Goal: Task Accomplishment & Management: Manage account settings

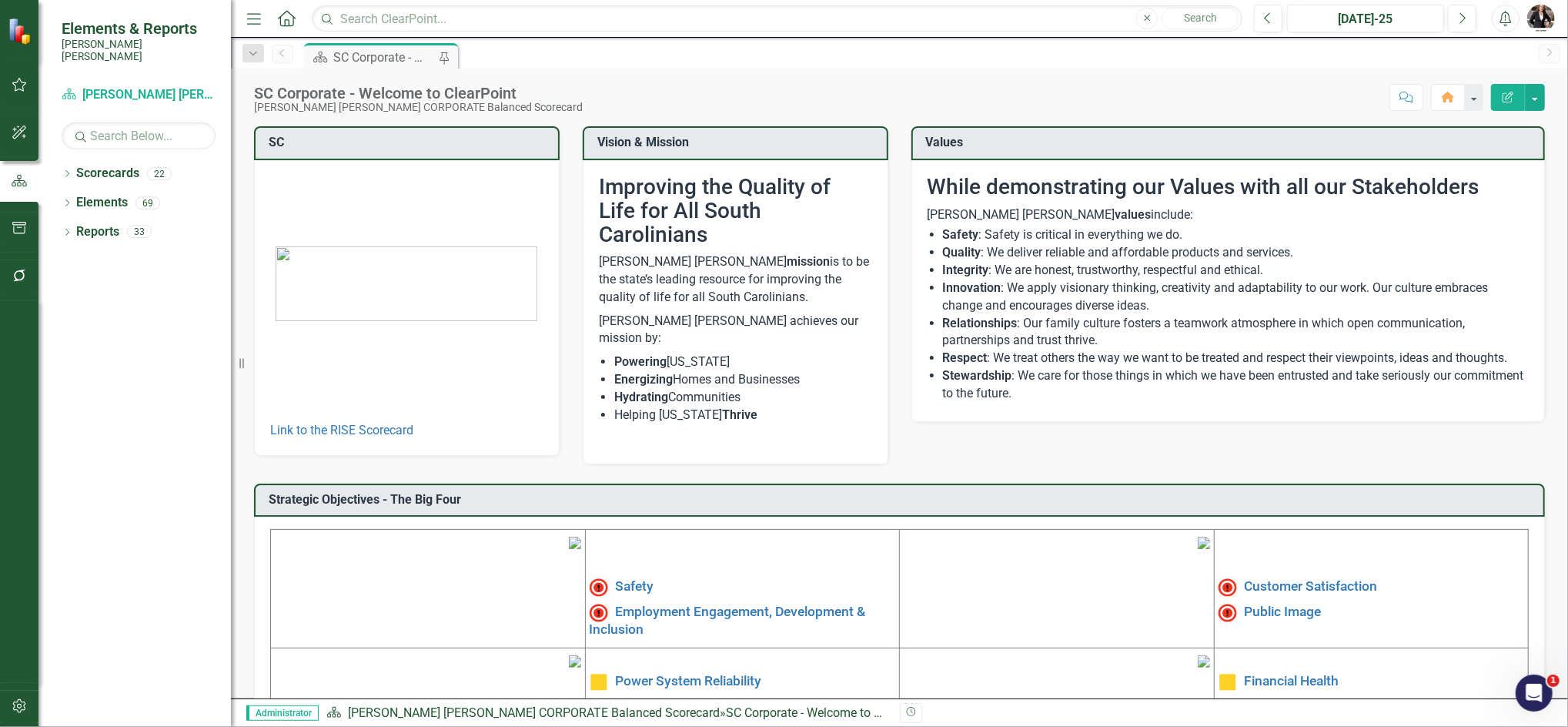
click at [569, 549] on img at bounding box center [575, 542] width 12 height 12
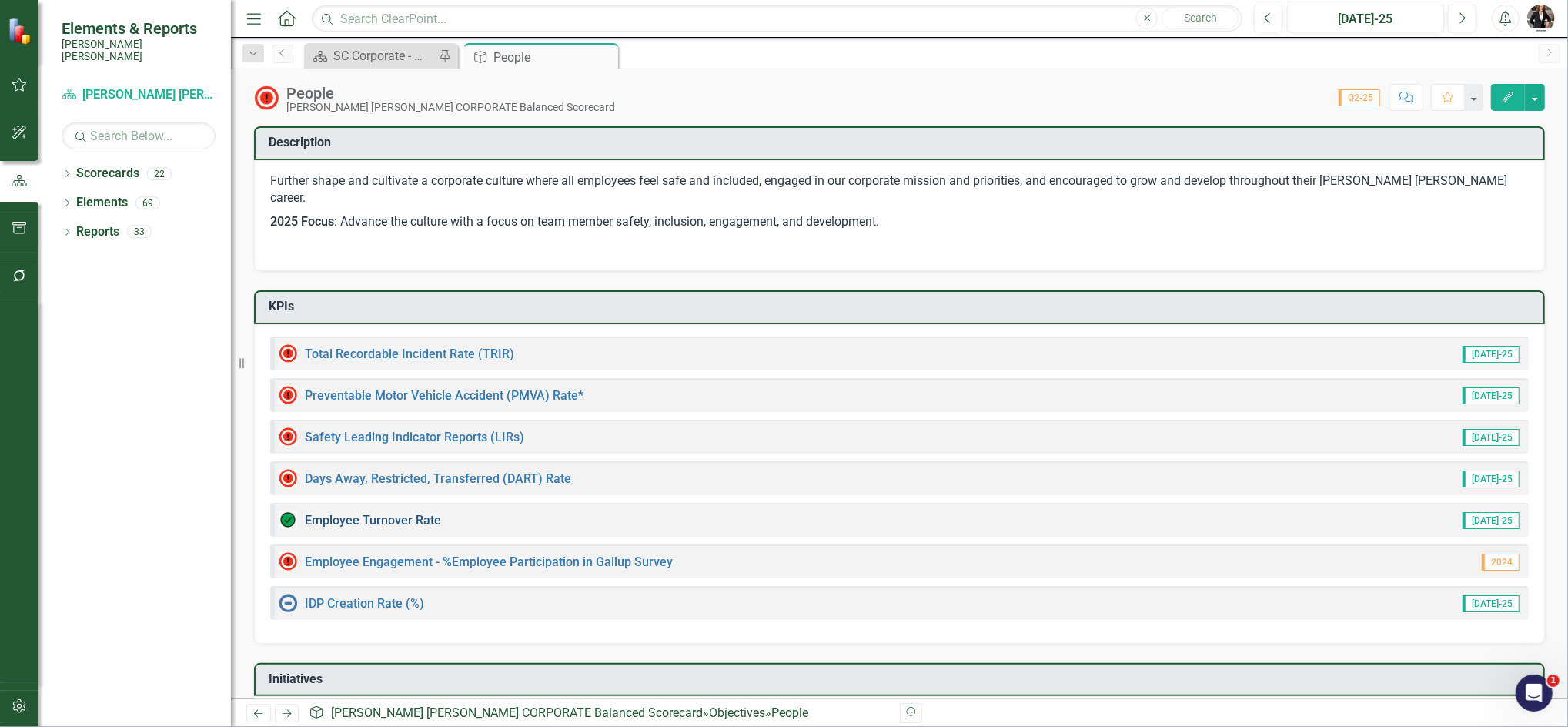
click at [399, 513] on link "Employee Turnover Rate​" at bounding box center [372, 520] width 136 height 15
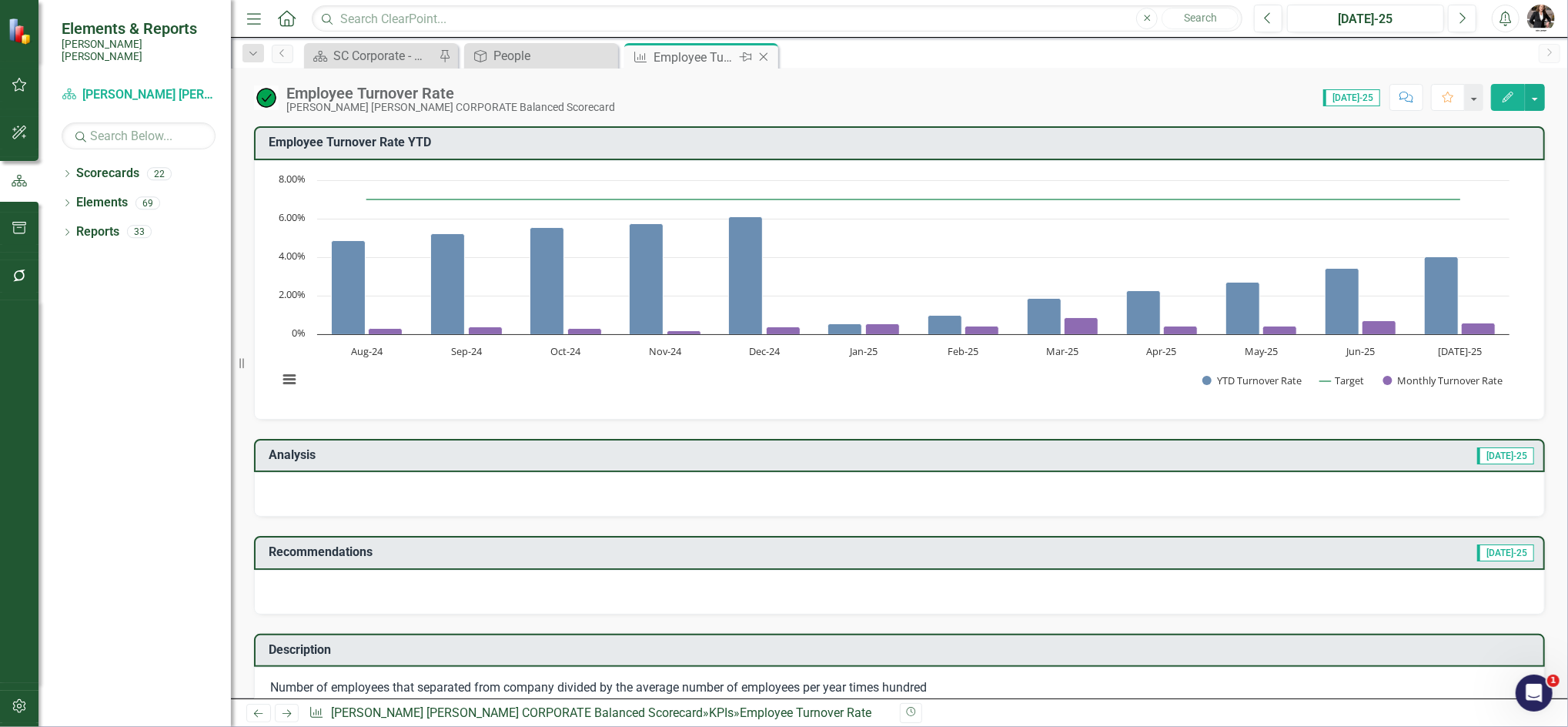
click at [769, 56] on icon "Close" at bounding box center [763, 57] width 16 height 12
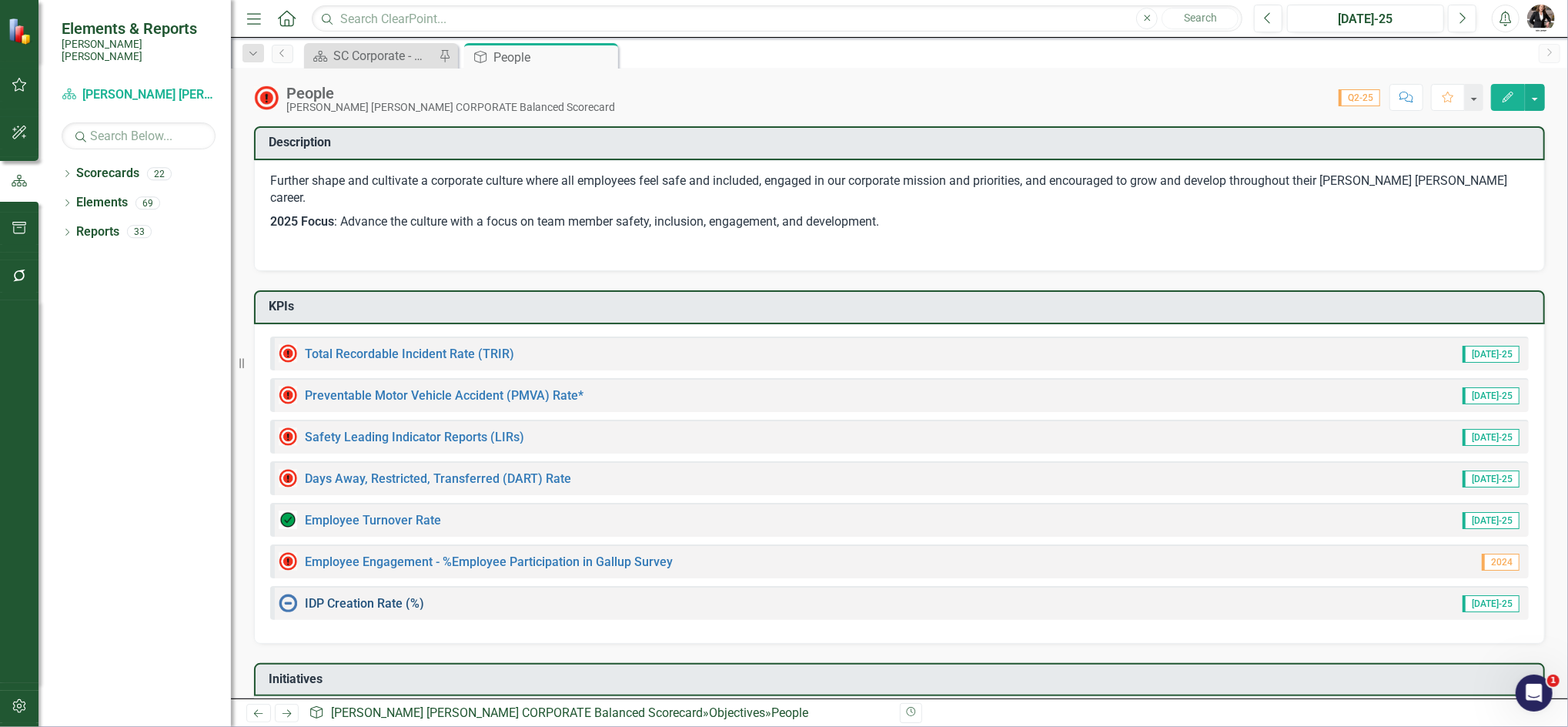
click at [338, 596] on link "IDP Creation Rate (%)" at bounding box center [364, 604] width 119 height 15
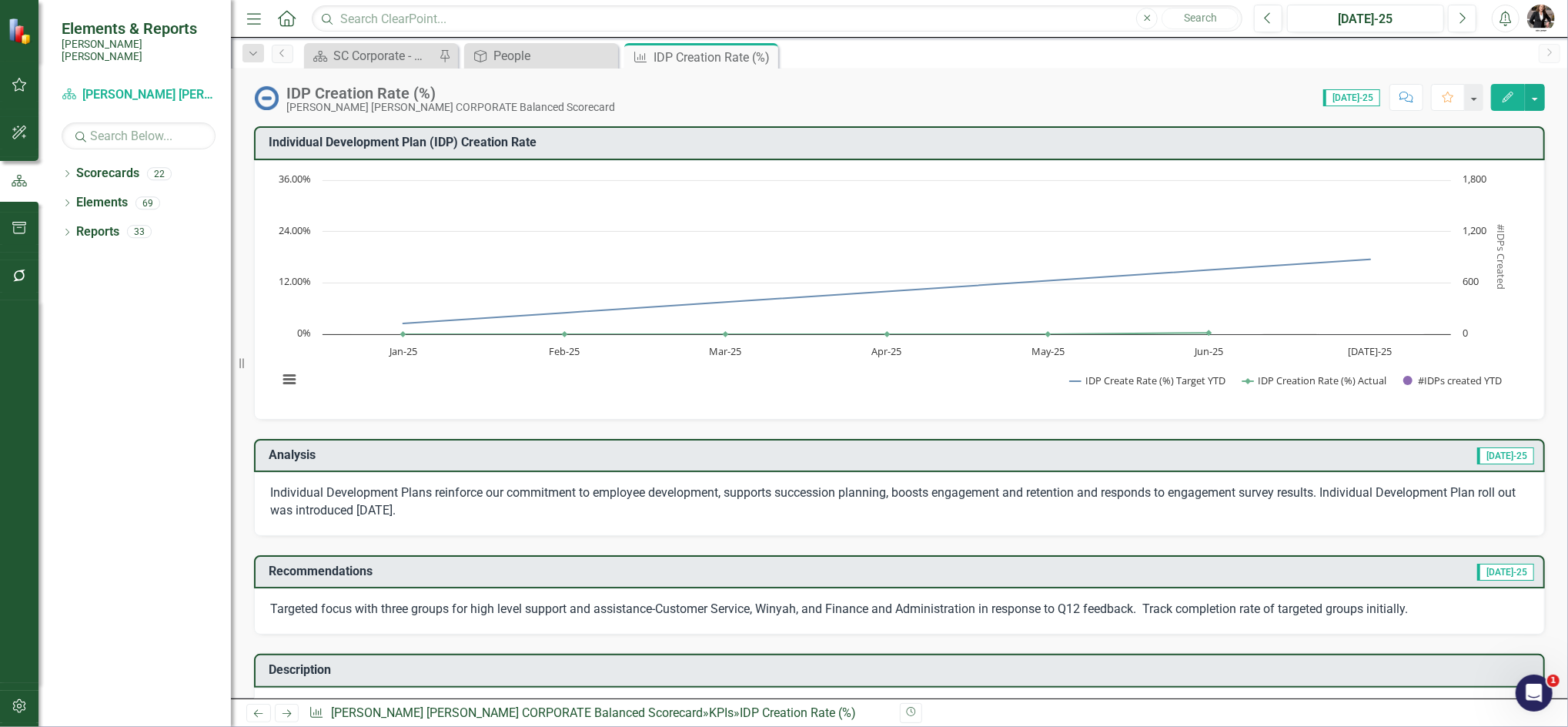
click at [338, 577] on td "Recommendations" at bounding box center [673, 572] width 810 height 25
click at [340, 568] on h3 "Recommendations" at bounding box center [673, 571] width 810 height 14
click at [342, 549] on div "Recommendations Jul-25 Targeted focus with three groups for high level support …" at bounding box center [899, 585] width 1314 height 98
click at [344, 532] on div "Individual Development Plans reinforce our commitment to employee development, …" at bounding box center [900, 503] width 1290 height 64
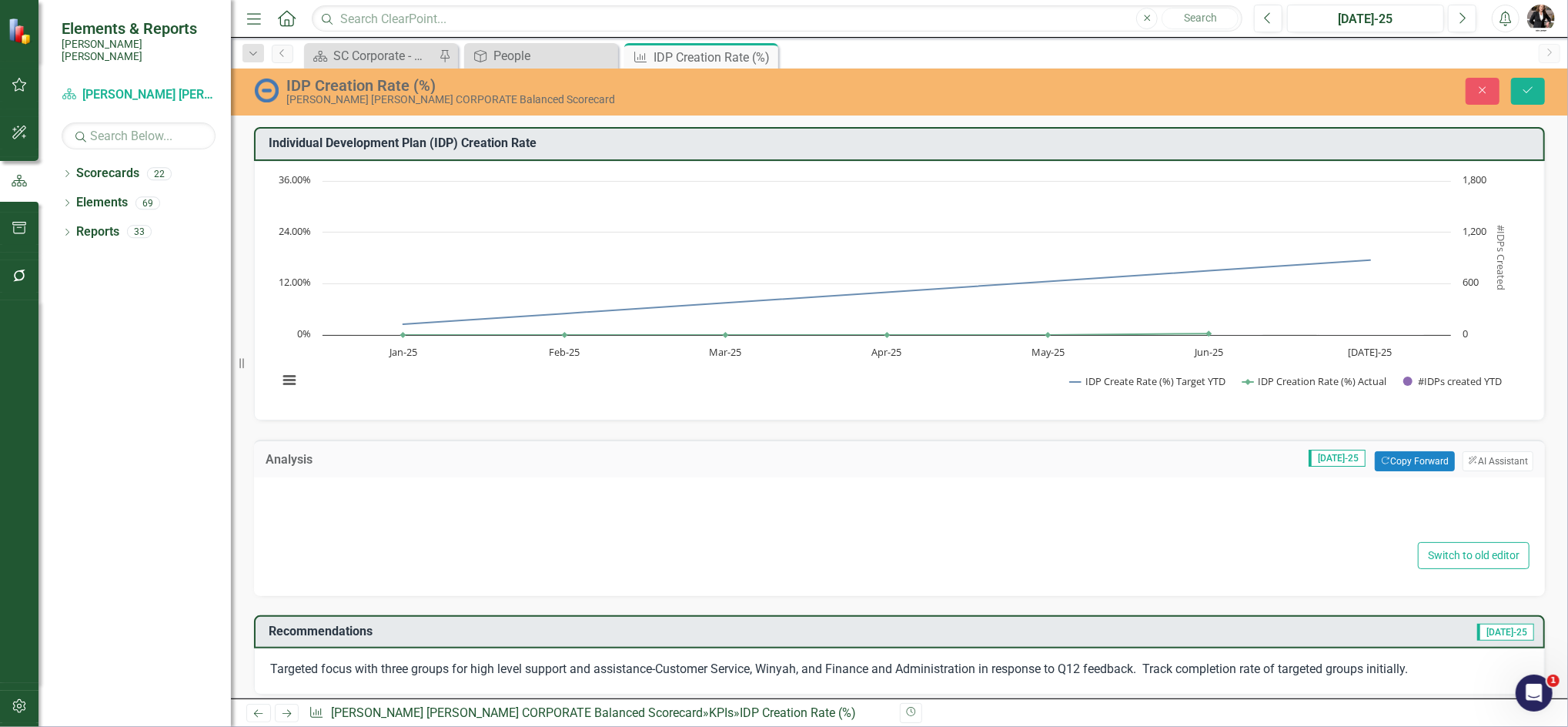
type textarea "<p>Individual Development Plans reinforce our commitment to employee developmen…"
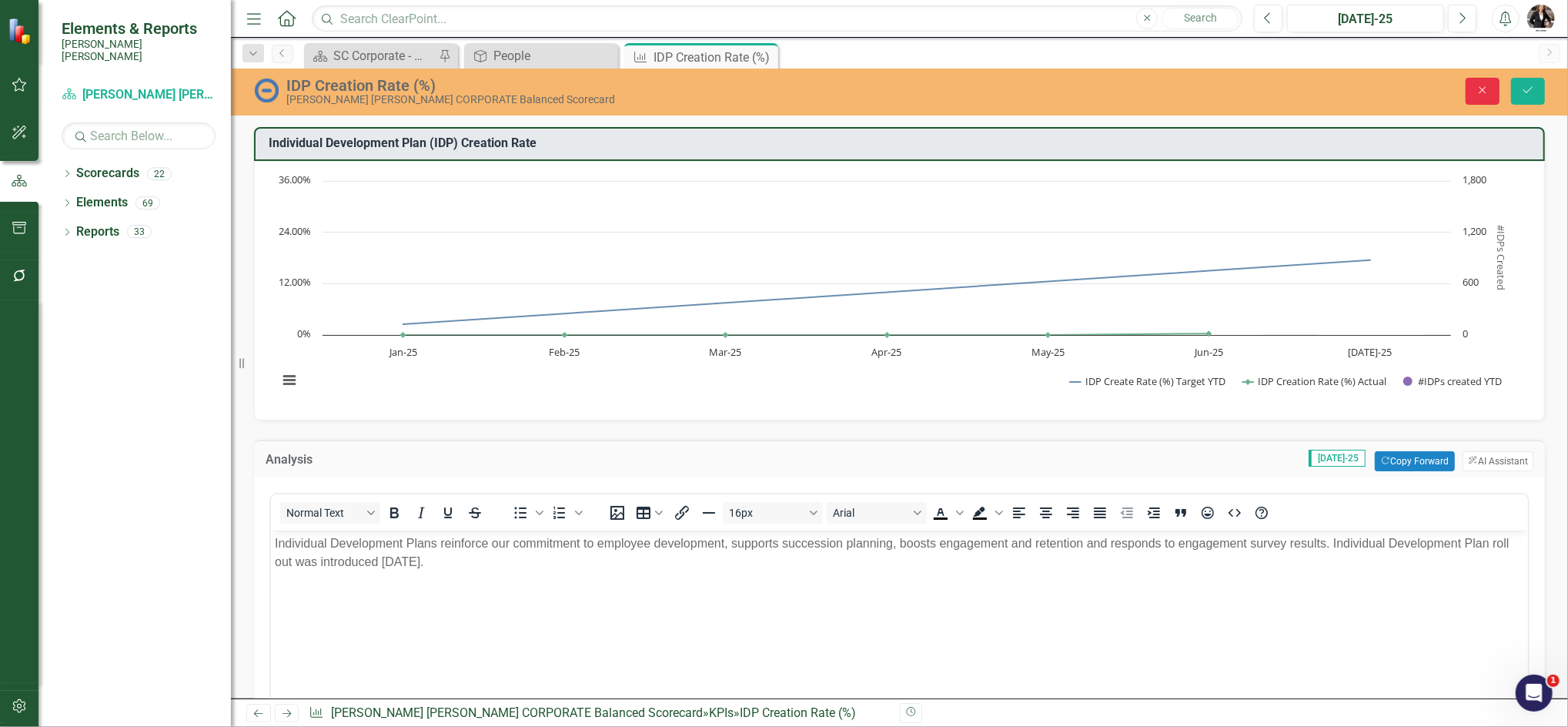
click at [1473, 86] on button "Close" at bounding box center [1482, 91] width 33 height 27
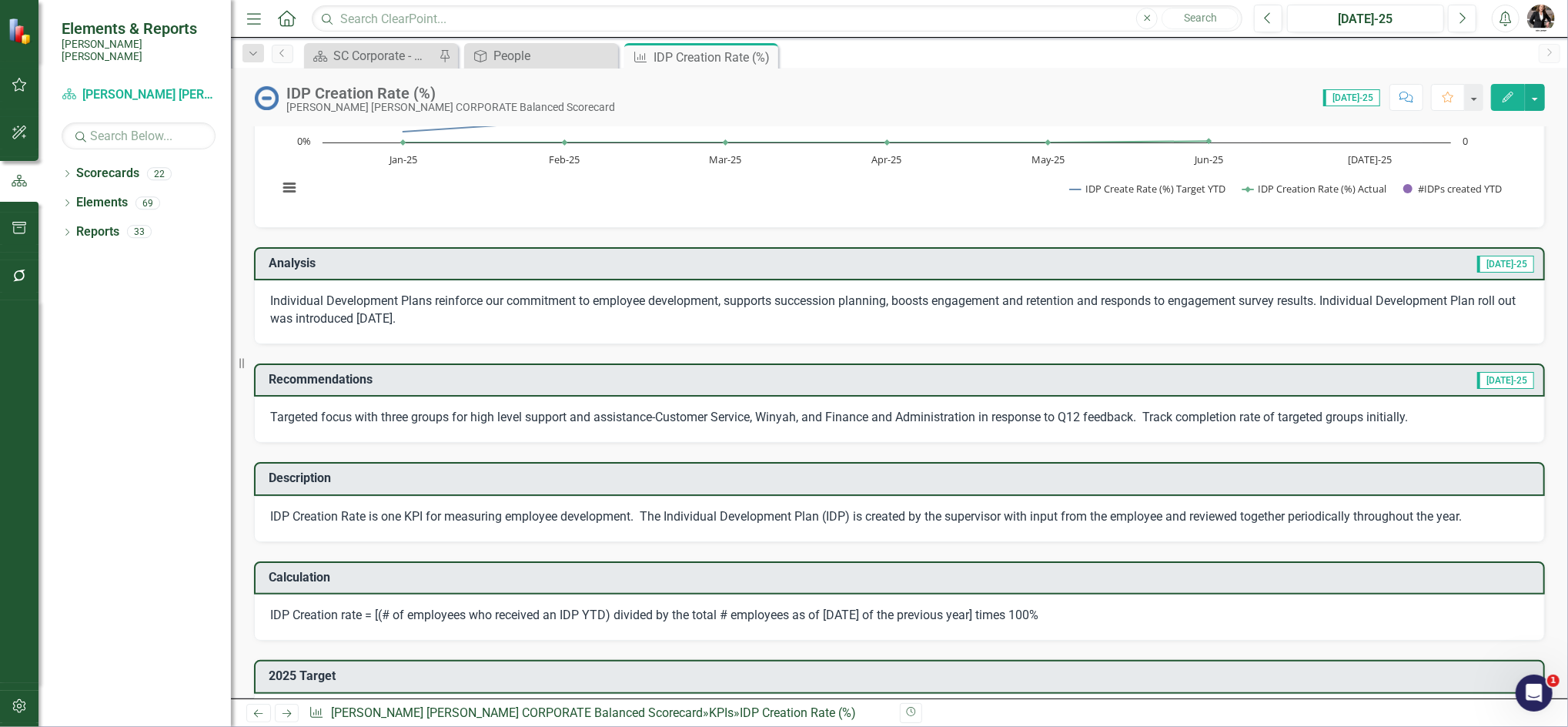
scroll to position [192, 0]
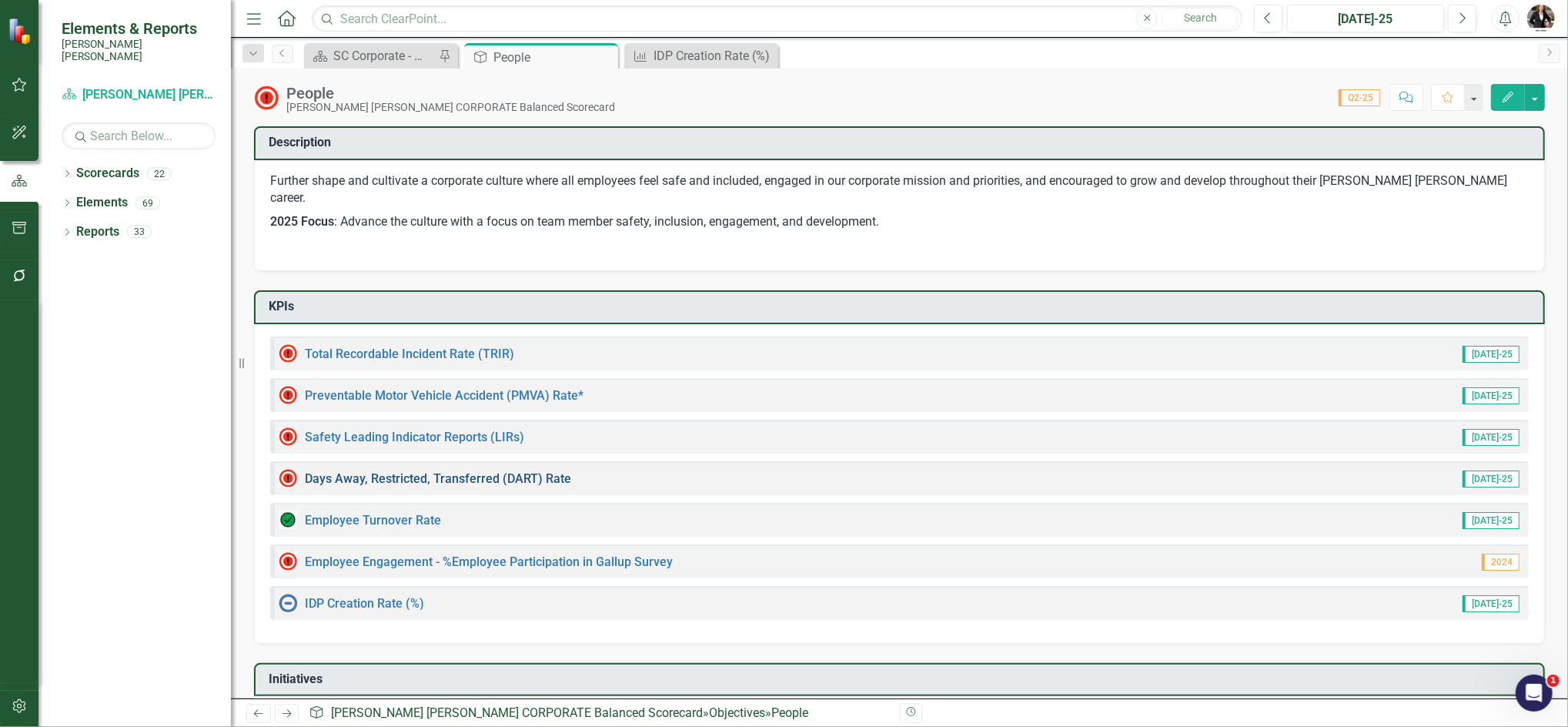
click at [463, 471] on link "Days Away, Restricted, Transferred (DART) Rate" at bounding box center [437, 478] width 266 height 15
click at [358, 554] on link "Employee Engagement - %Employee Participation in Gallup Survey​" at bounding box center [488, 562] width 368 height 15
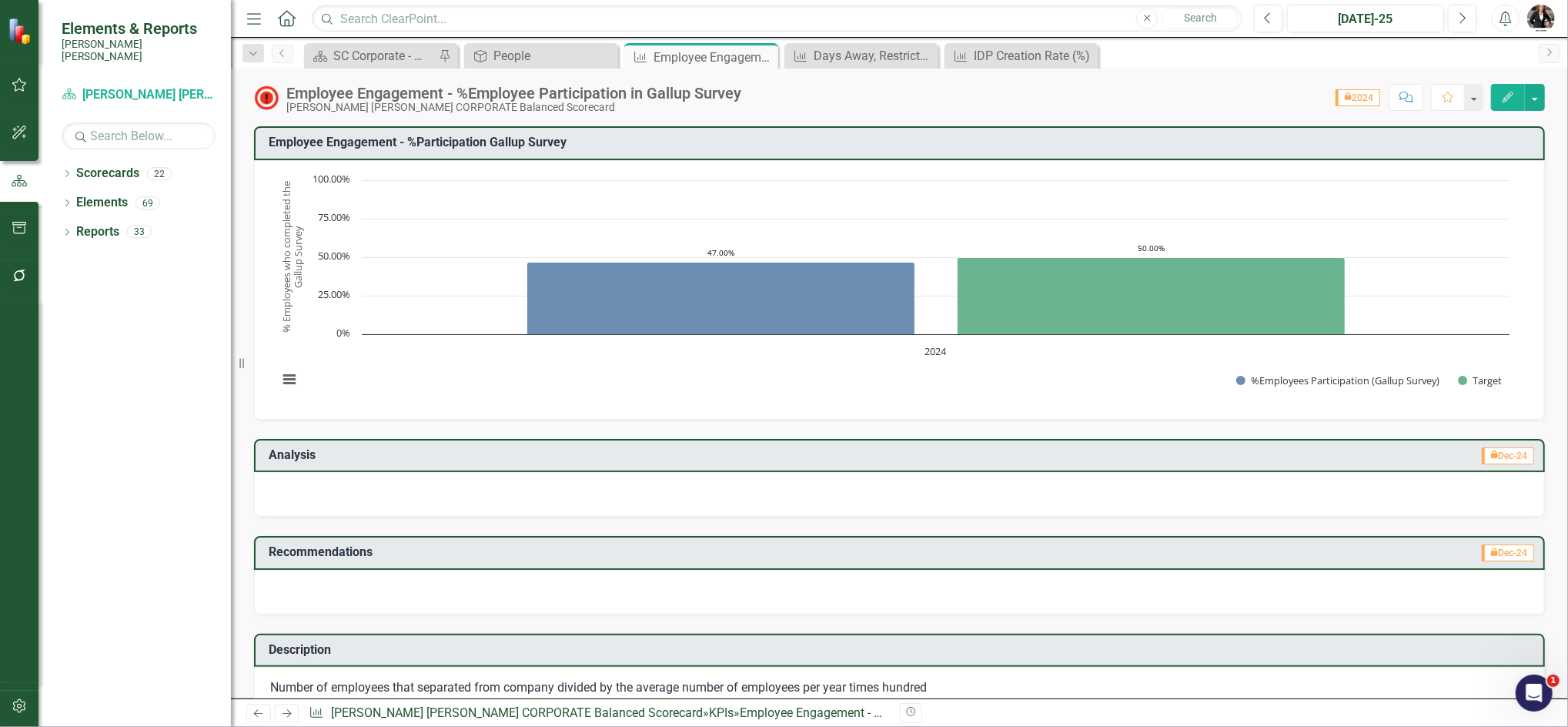
click at [1504, 96] on icon "Edit" at bounding box center [1507, 97] width 14 height 11
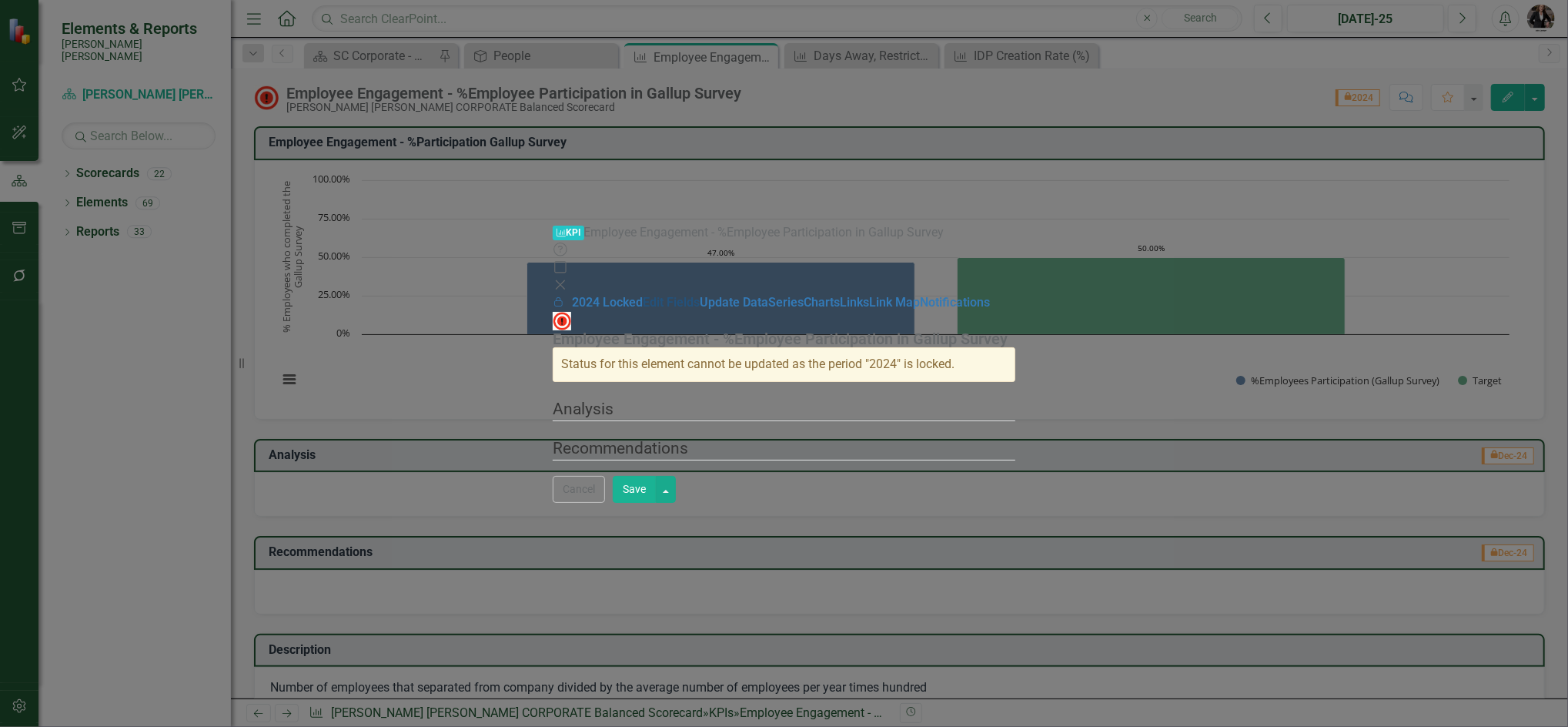
click at [642, 294] on link "Edit Fields" at bounding box center [670, 302] width 57 height 15
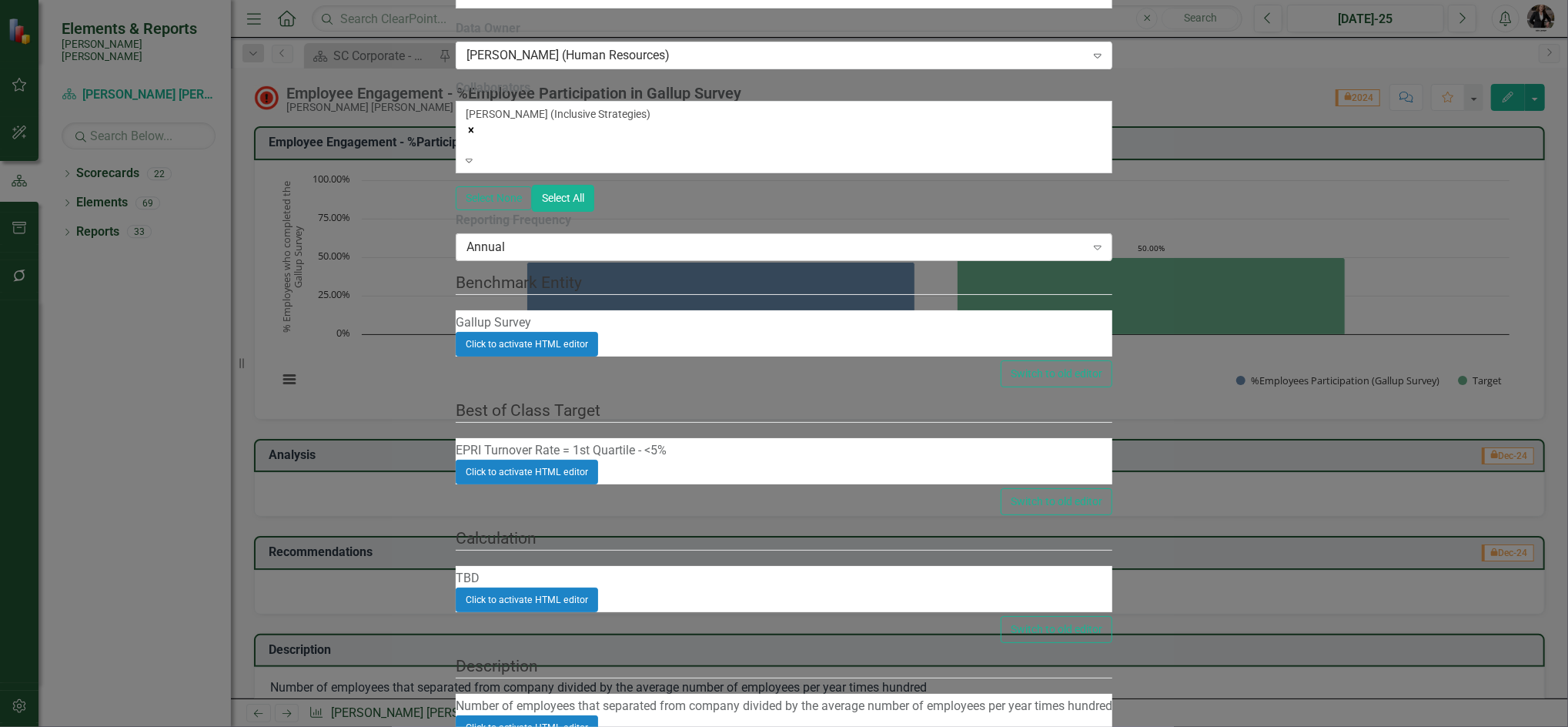
click at [668, 255] on div "Annual" at bounding box center [775, 246] width 618 height 18
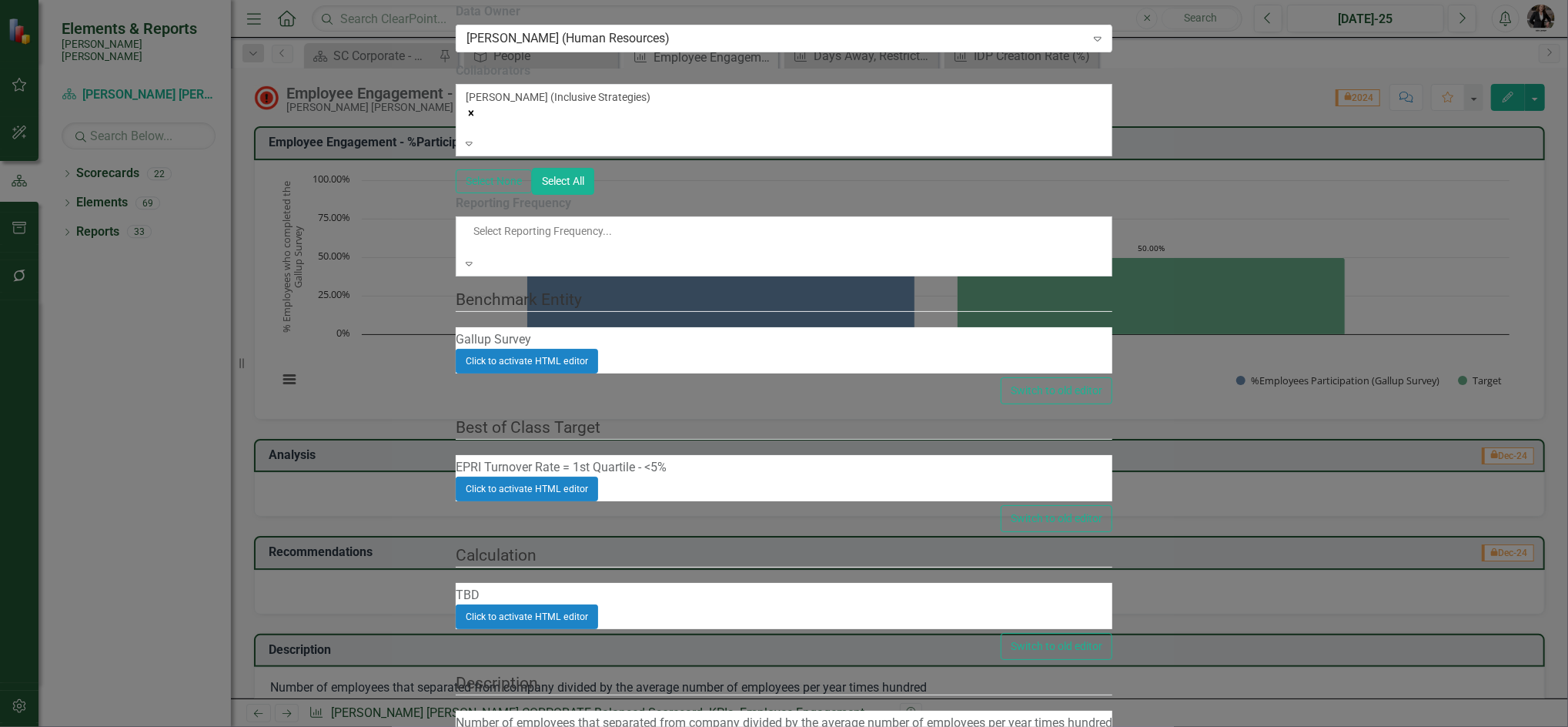
scroll to position [51, 0]
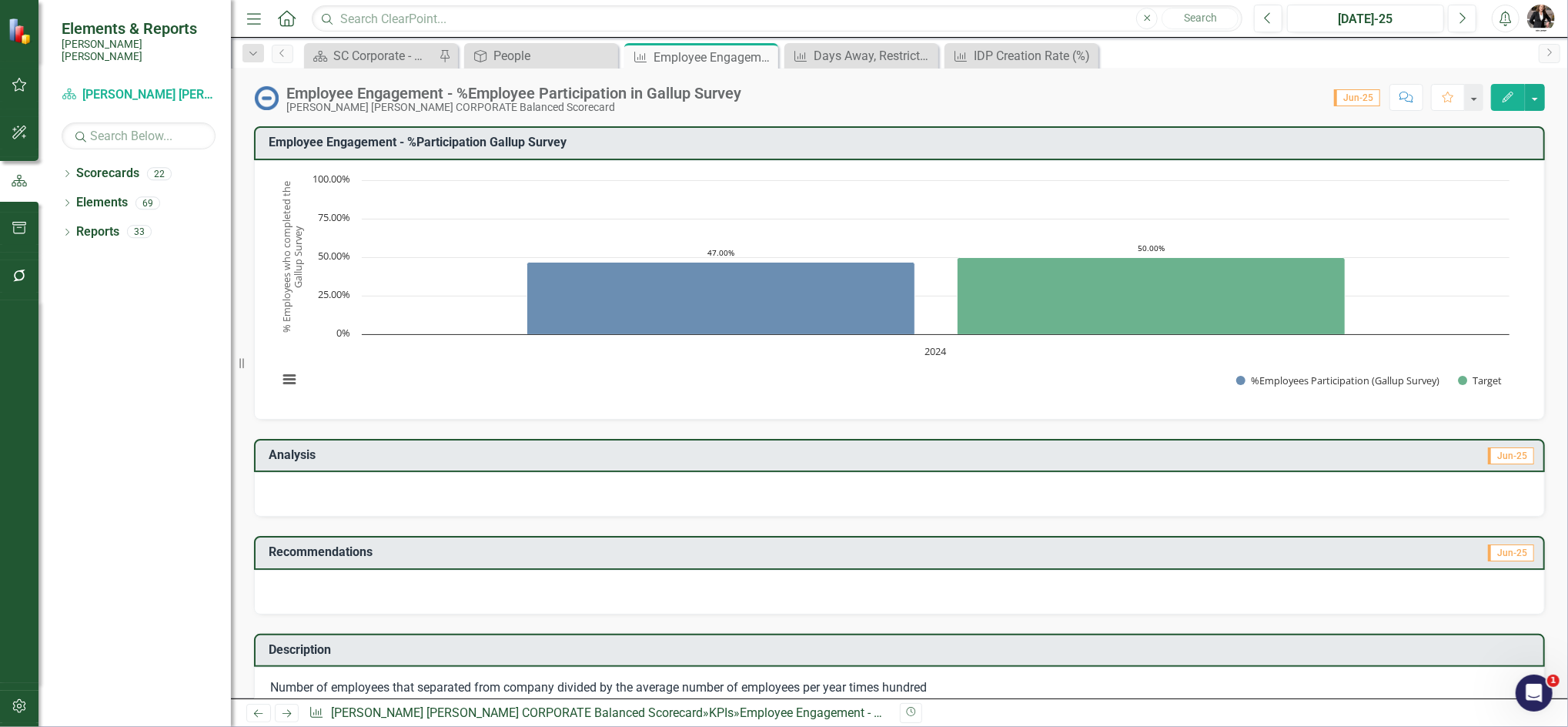
click at [1018, 162] on div "Chart Bar chart with 2 data series. Employee Engagement - %Participation Gallup…" at bounding box center [900, 289] width 1290 height 259
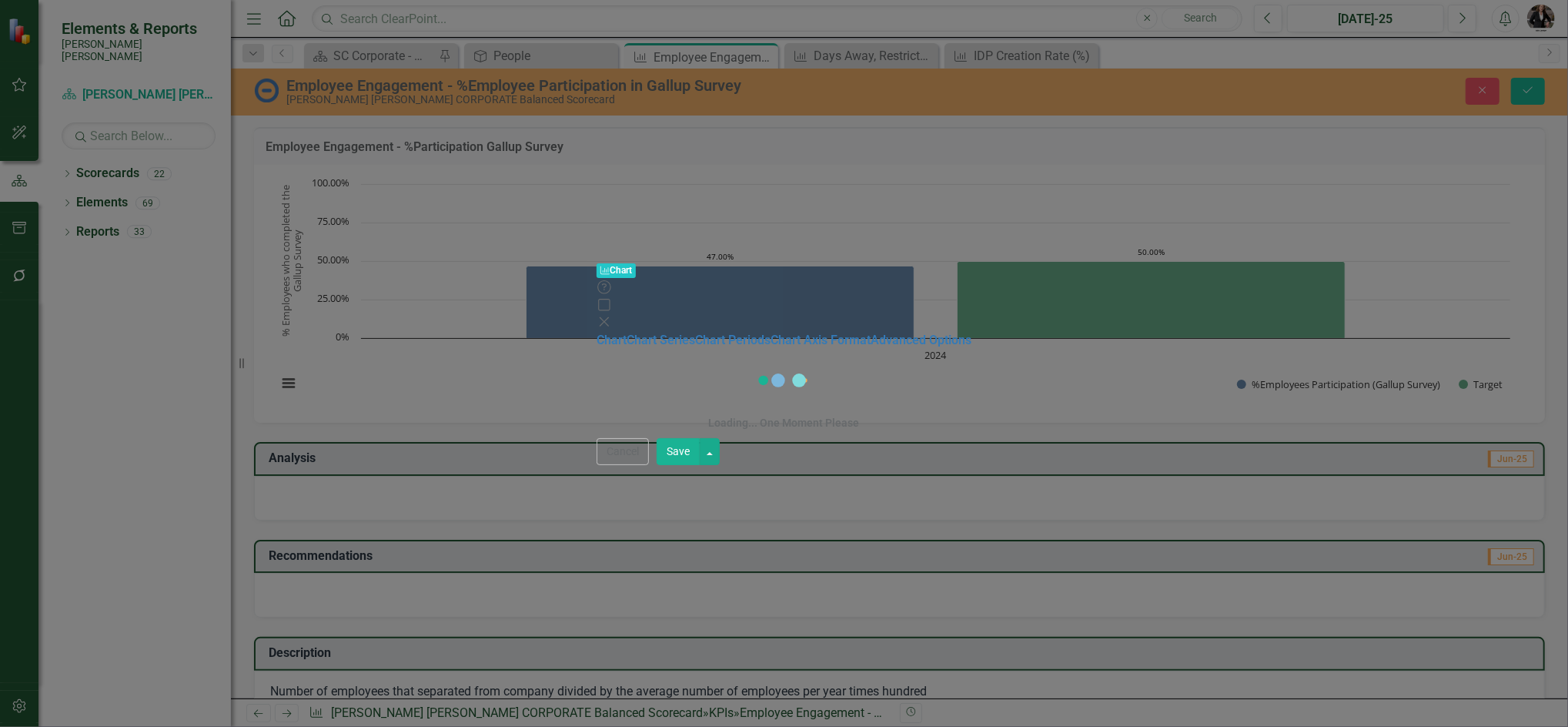
click at [1018, 162] on body "Elements & Reports Santee Cooper Scorecard Santee Cooper CORPORATE Balanced Sco…" at bounding box center [784, 363] width 1568 height 727
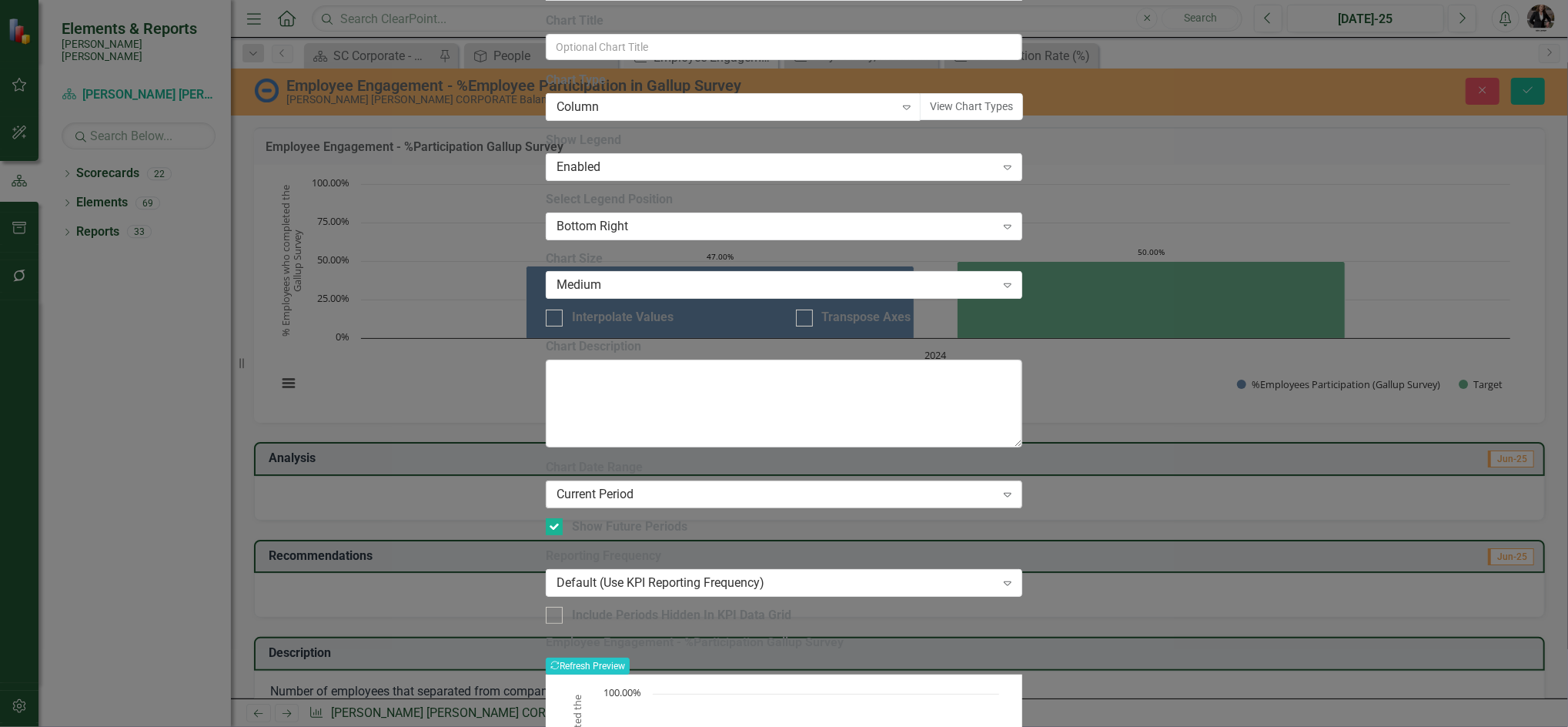
click at [672, 486] on div "Current Period" at bounding box center [775, 494] width 438 height 18
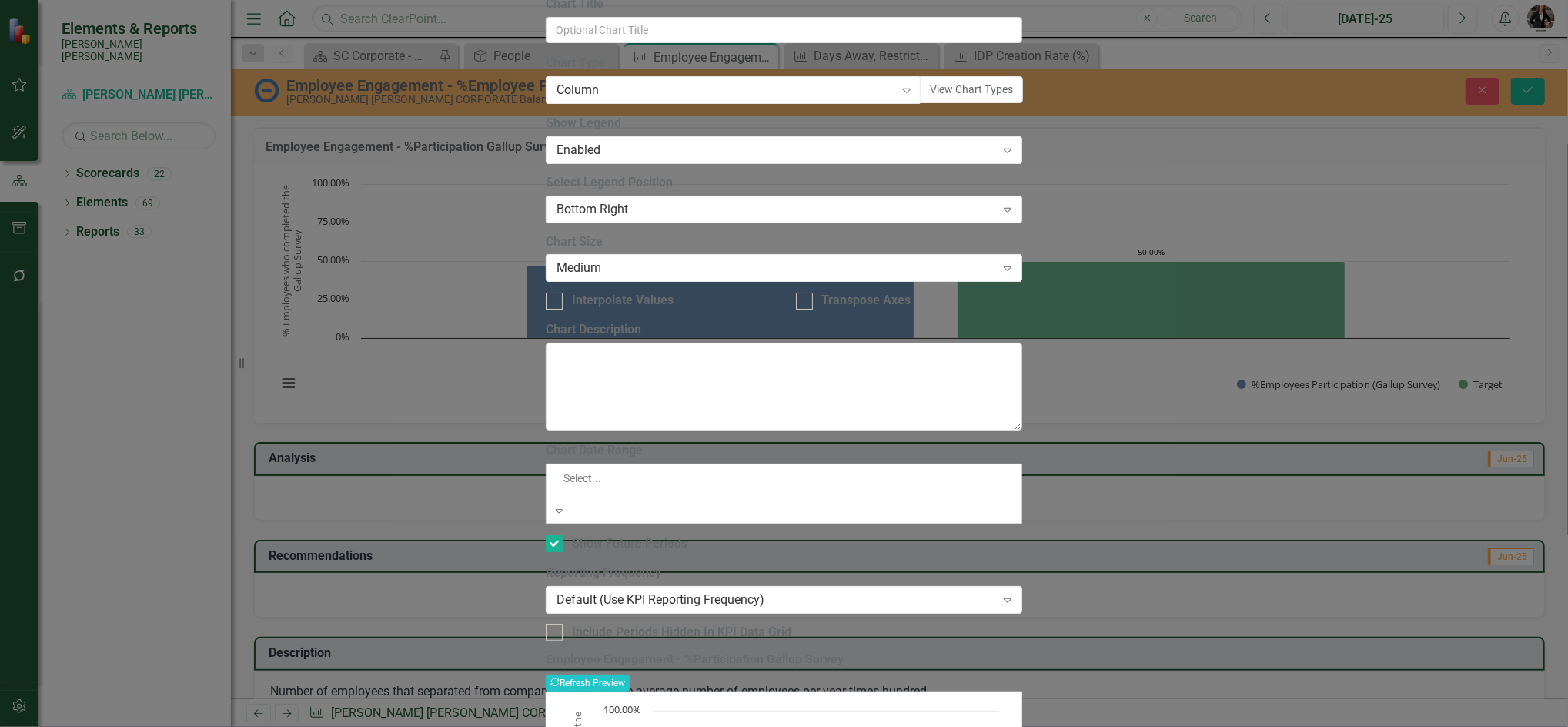
click at [669, 726] on div "All Periods" at bounding box center [784, 735] width 1568 height 18
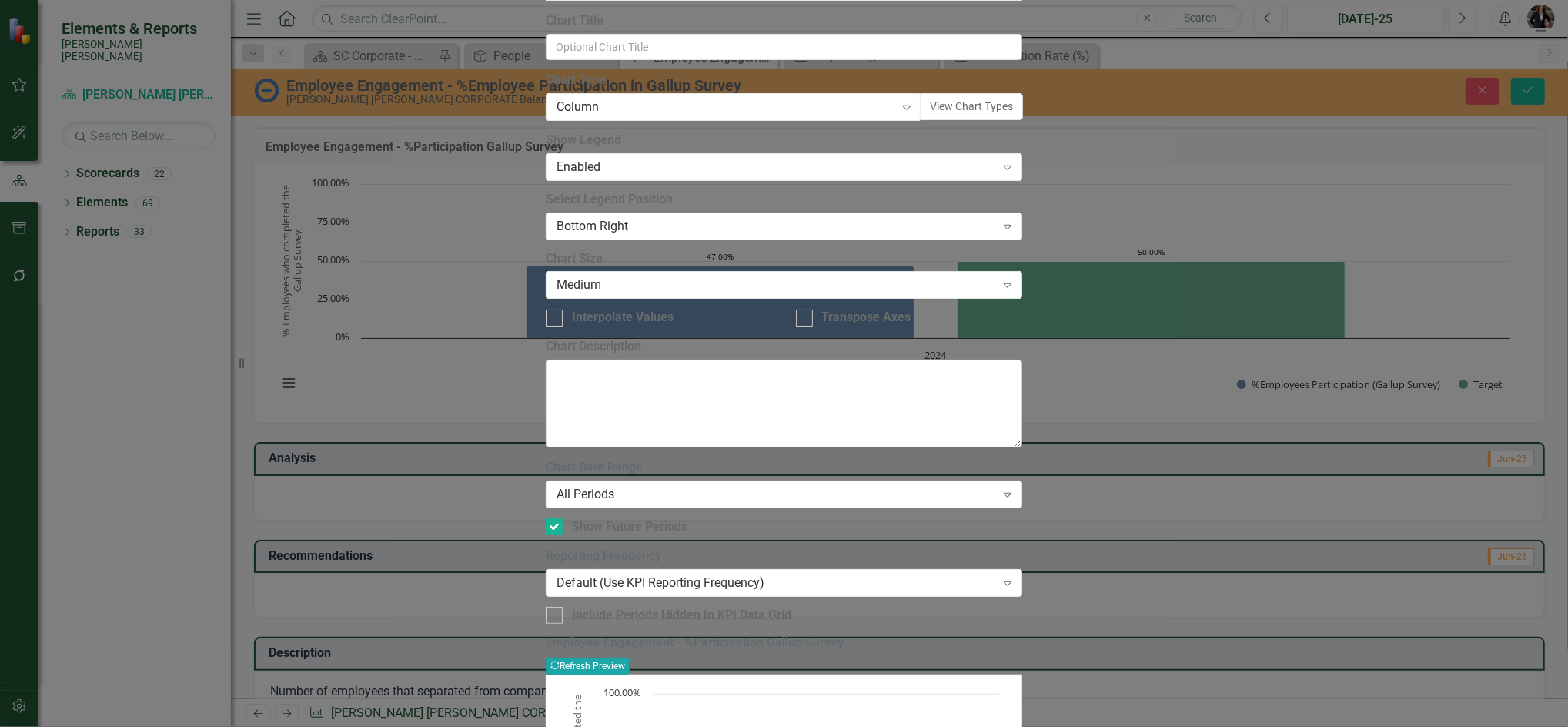
click at [629, 657] on button "Recalculate Refresh Preview" at bounding box center [588, 666] width 84 height 17
click at [789, 486] on div "All Periods" at bounding box center [775, 494] width 438 height 18
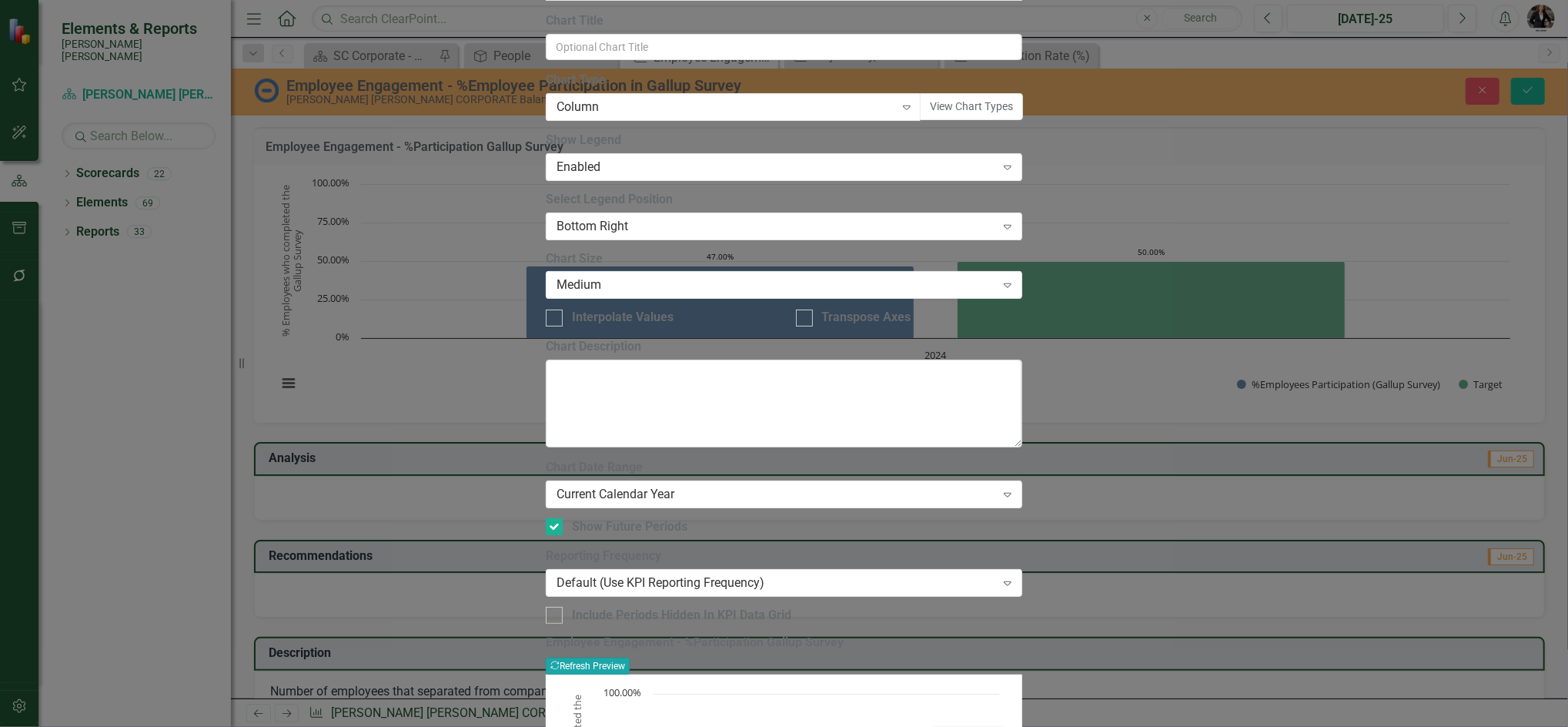
click at [629, 657] on button "Recalculate Refresh Preview" at bounding box center [588, 666] width 84 height 17
click at [803, 486] on div "Current Calendar Year" at bounding box center [775, 494] width 438 height 18
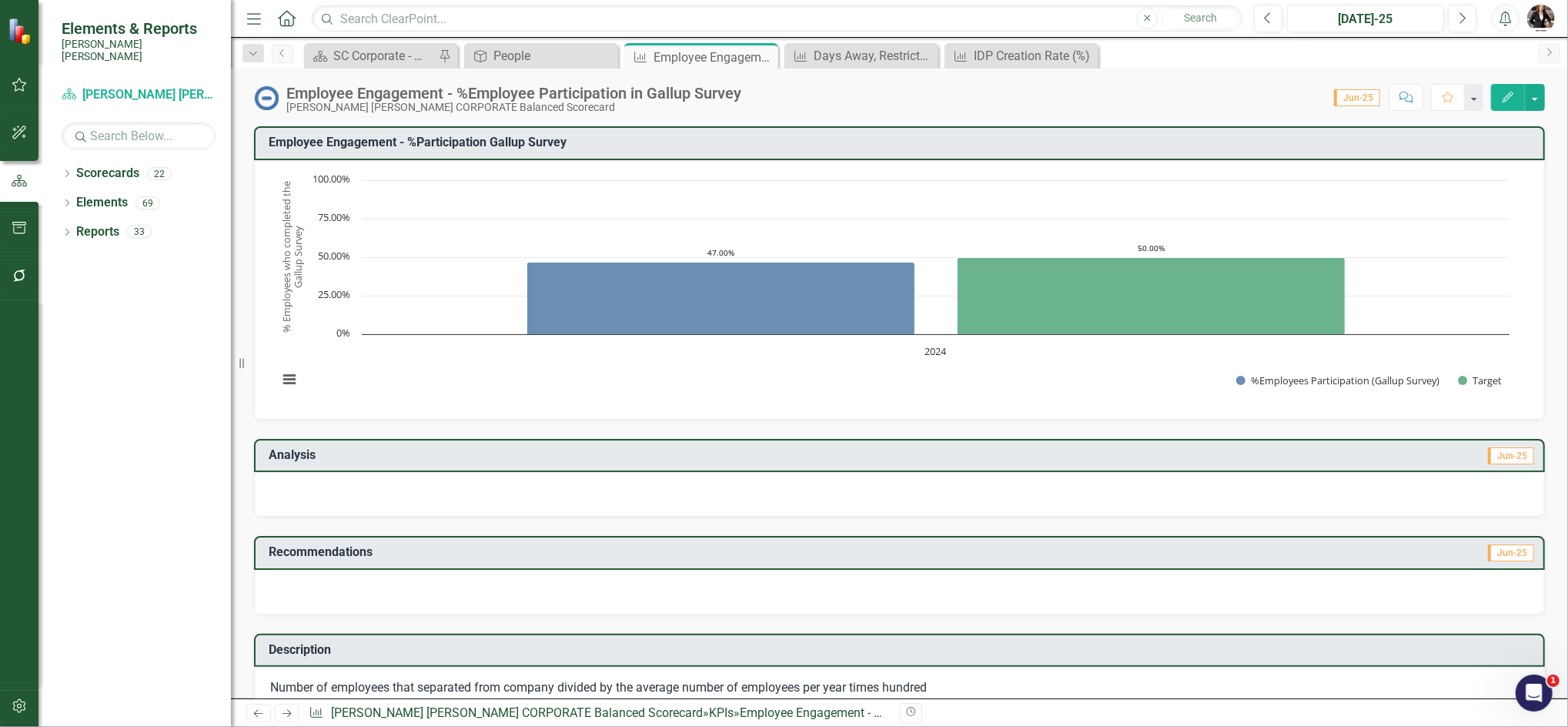
click at [1512, 98] on icon "Edit" at bounding box center [1507, 97] width 14 height 11
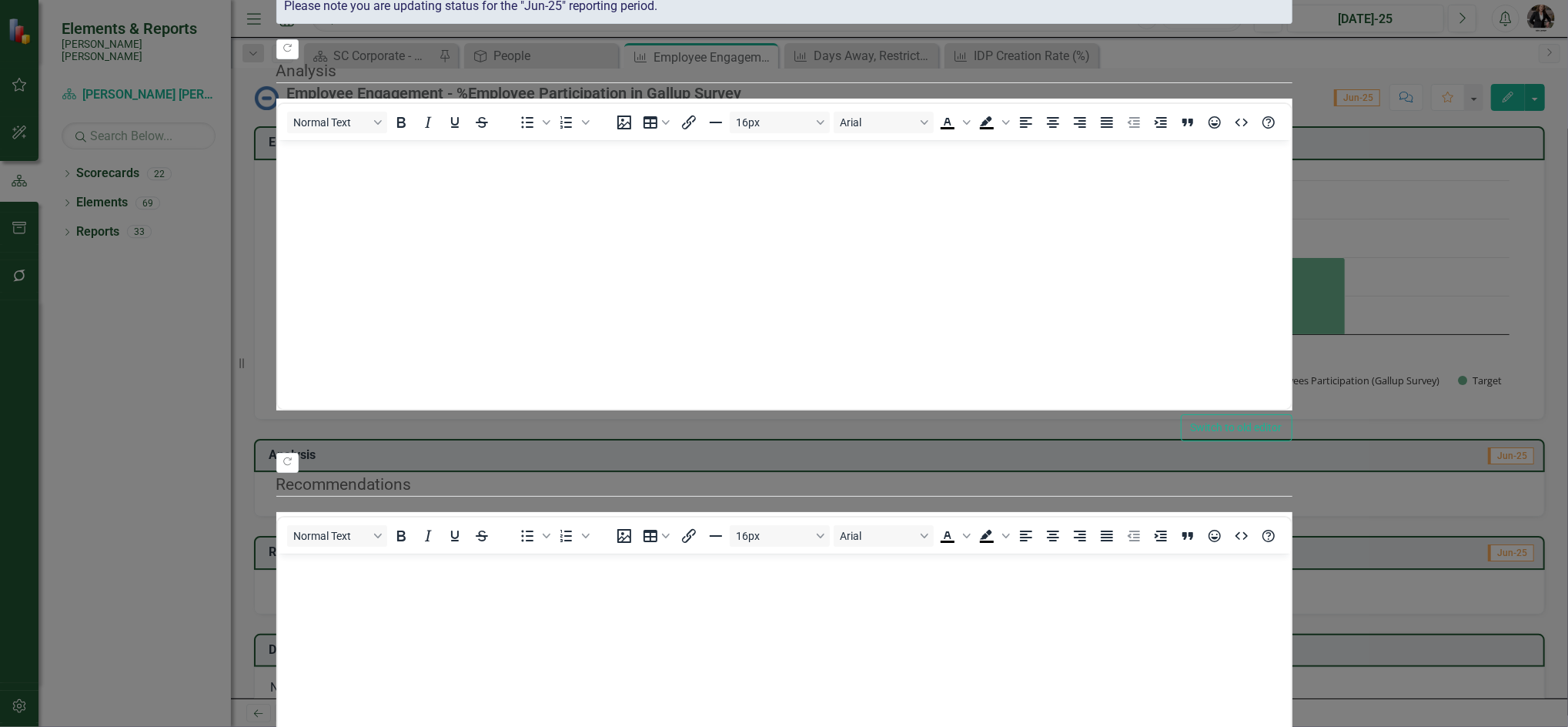
scroll to position [0, 0]
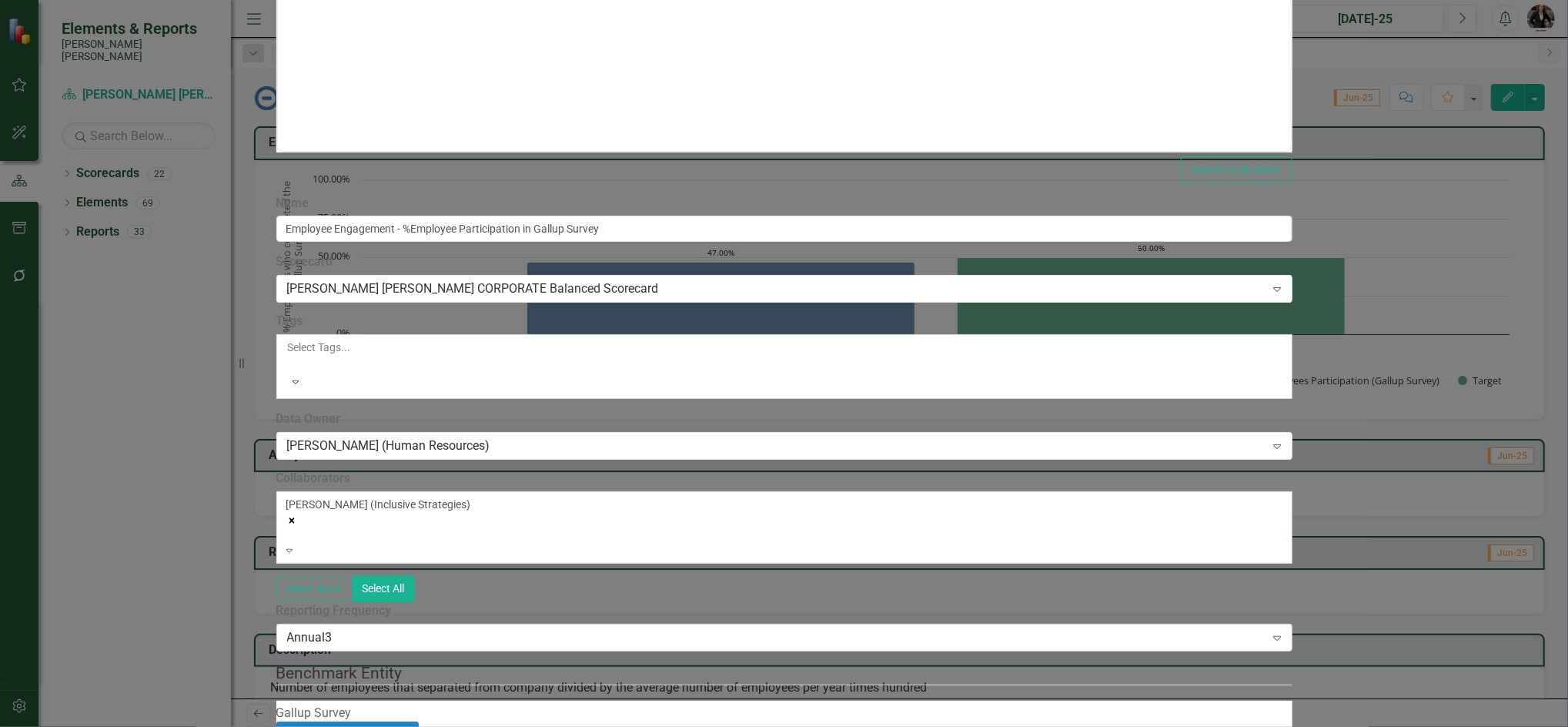
click at [544, 628] on div "Annual3" at bounding box center [776, 636] width 978 height 18
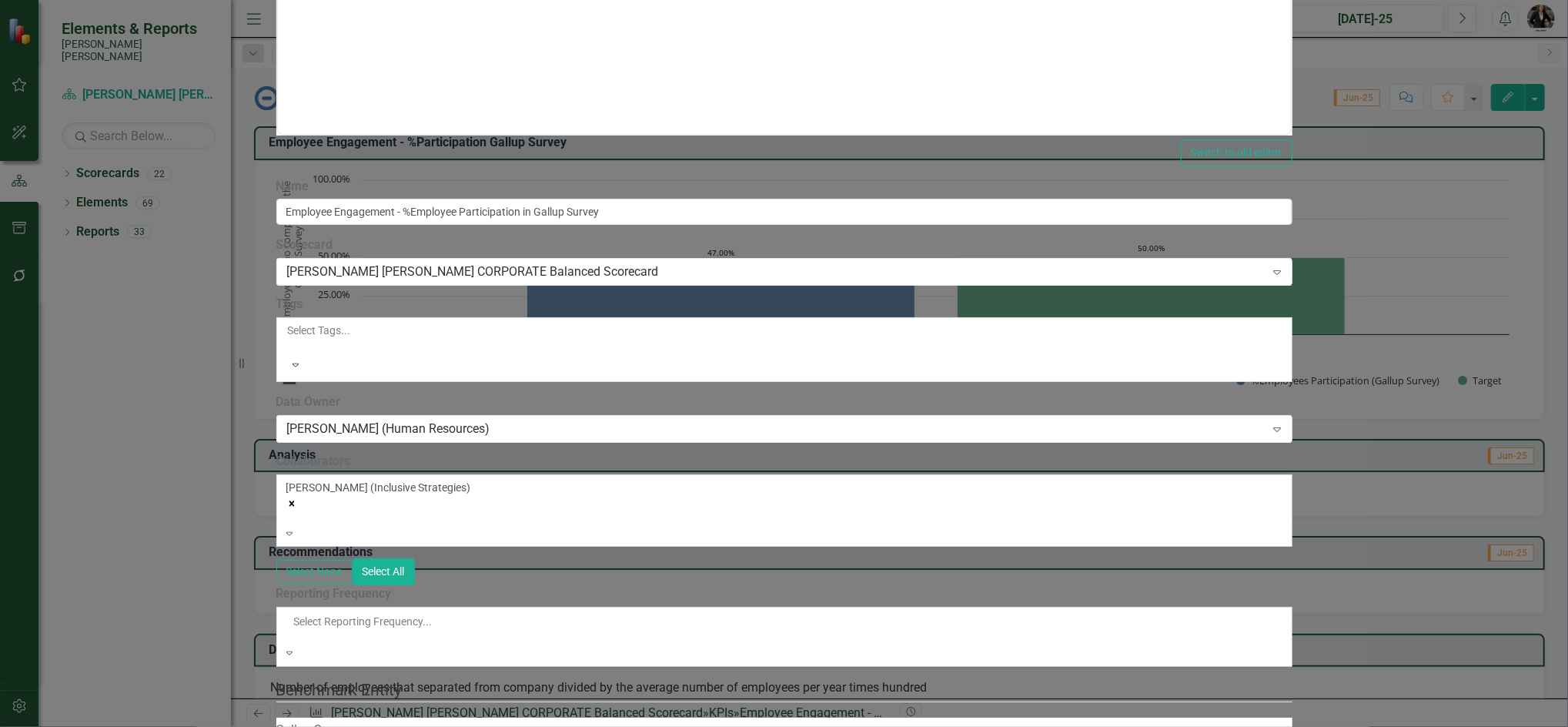
scroll to position [72, 0]
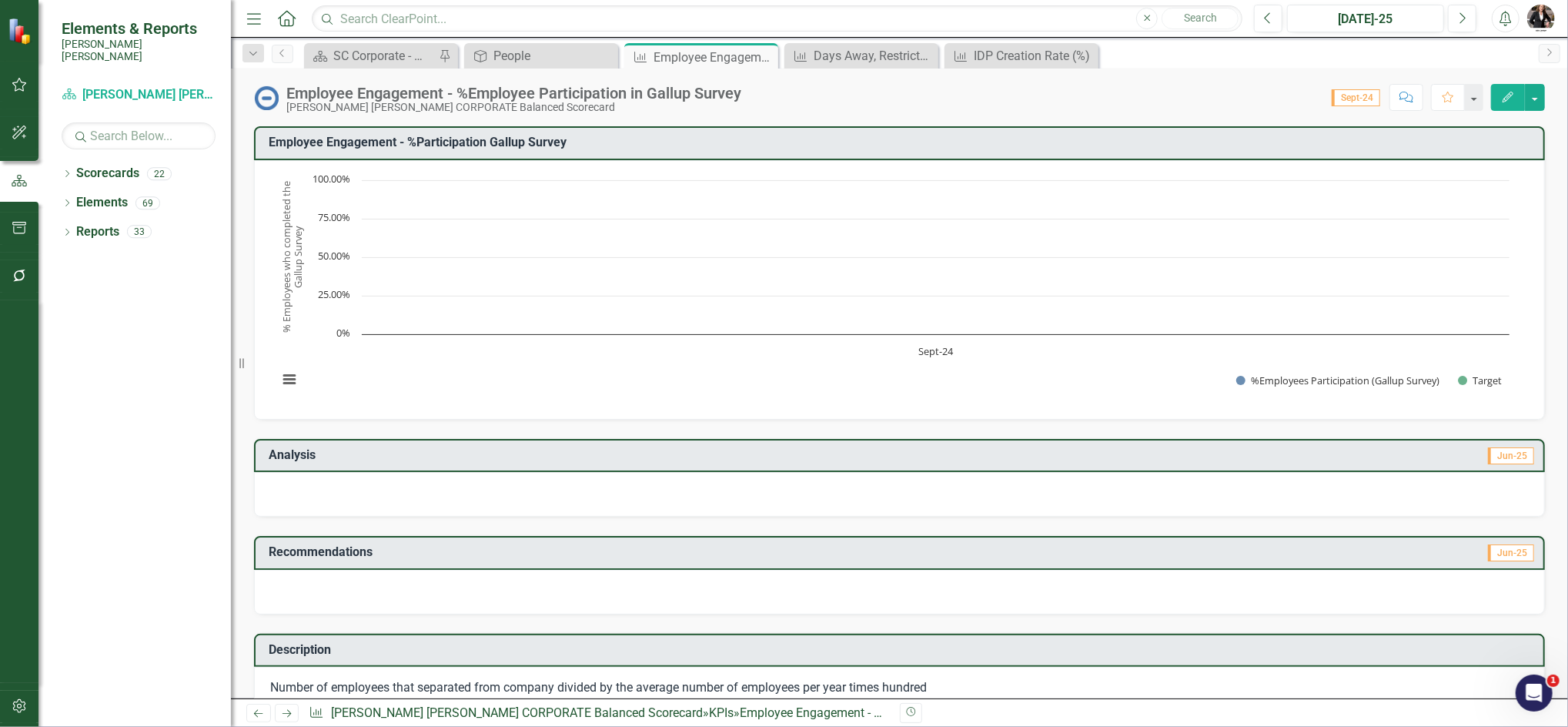
click at [1505, 101] on icon "button" at bounding box center [1508, 97] width 11 height 11
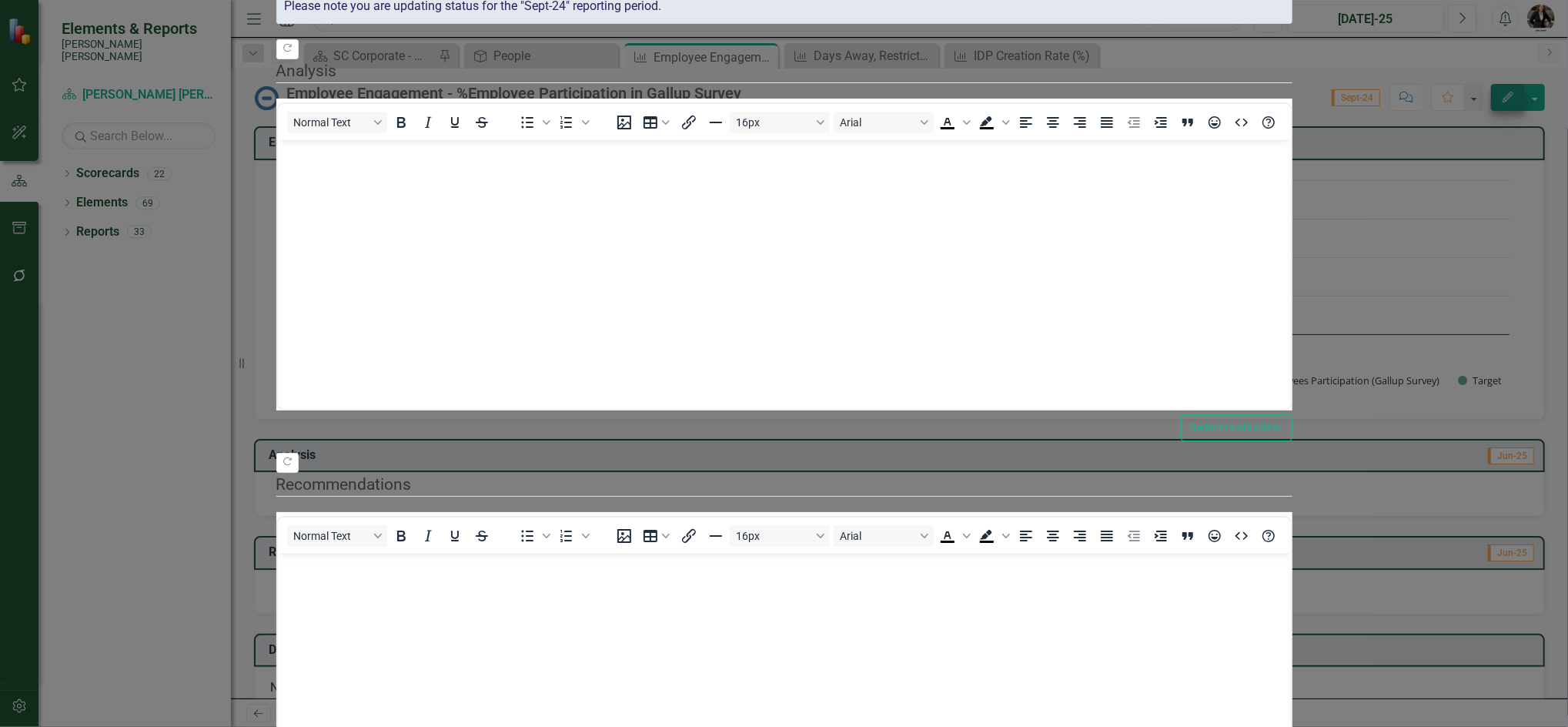
scroll to position [0, 0]
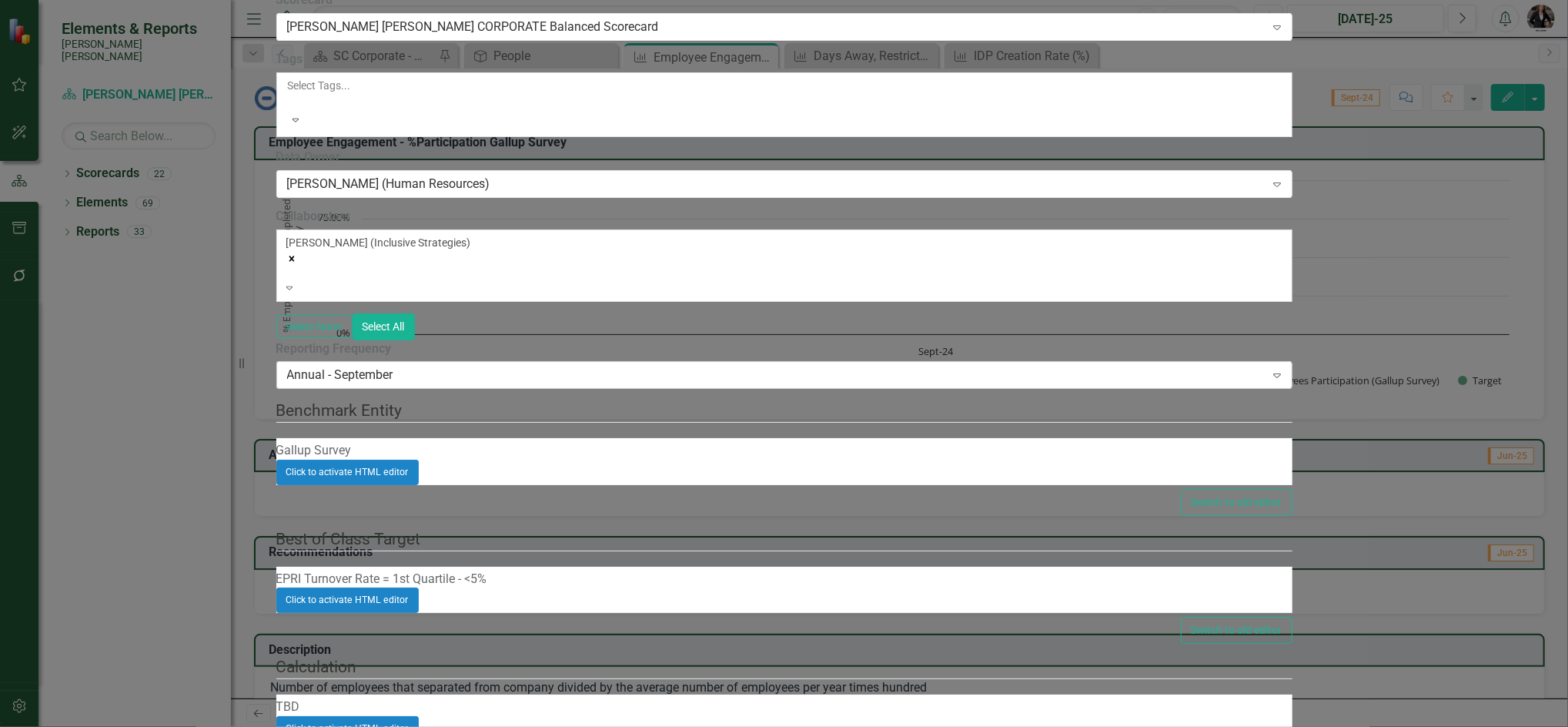
click at [663, 384] on div "Annual - September" at bounding box center [776, 375] width 978 height 18
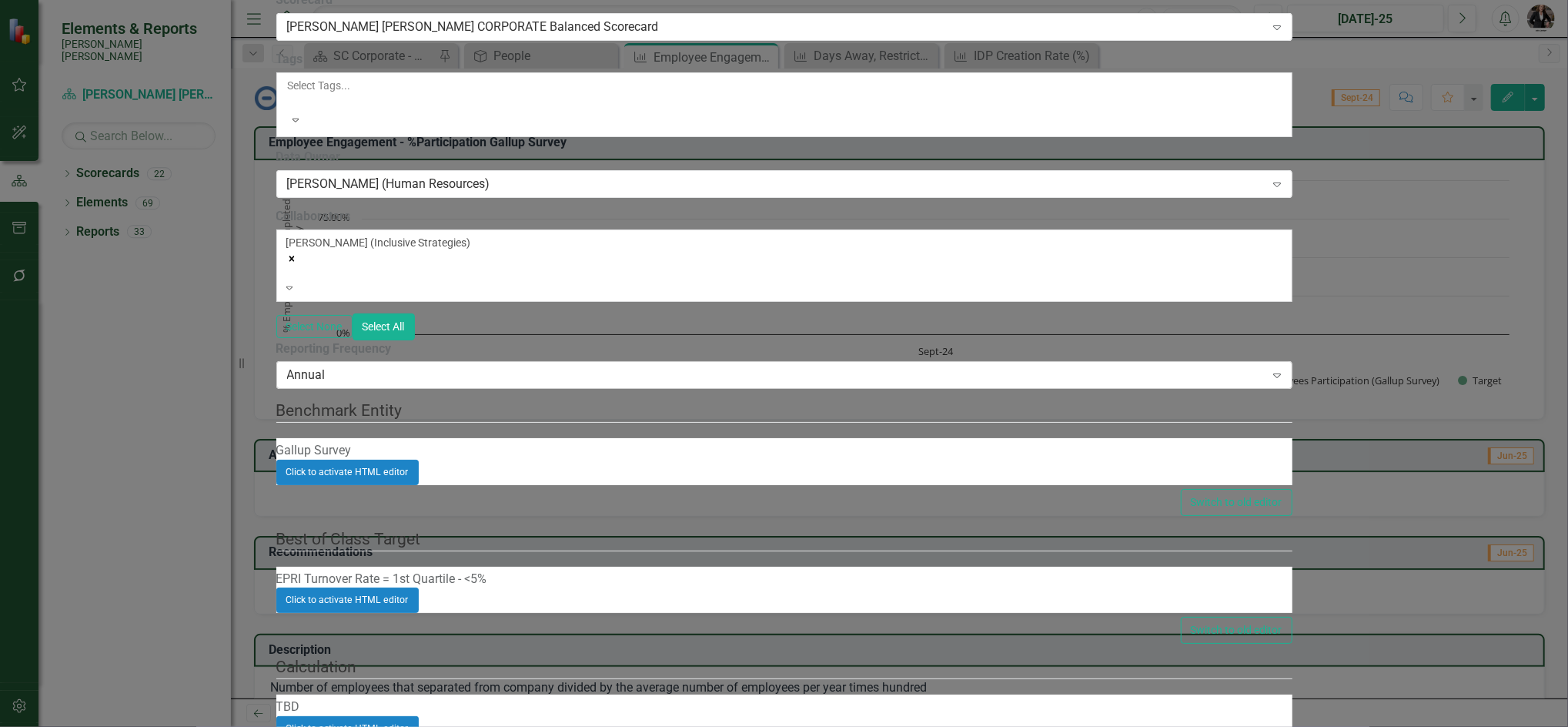
click at [568, 384] on div "Annual" at bounding box center [776, 375] width 978 height 18
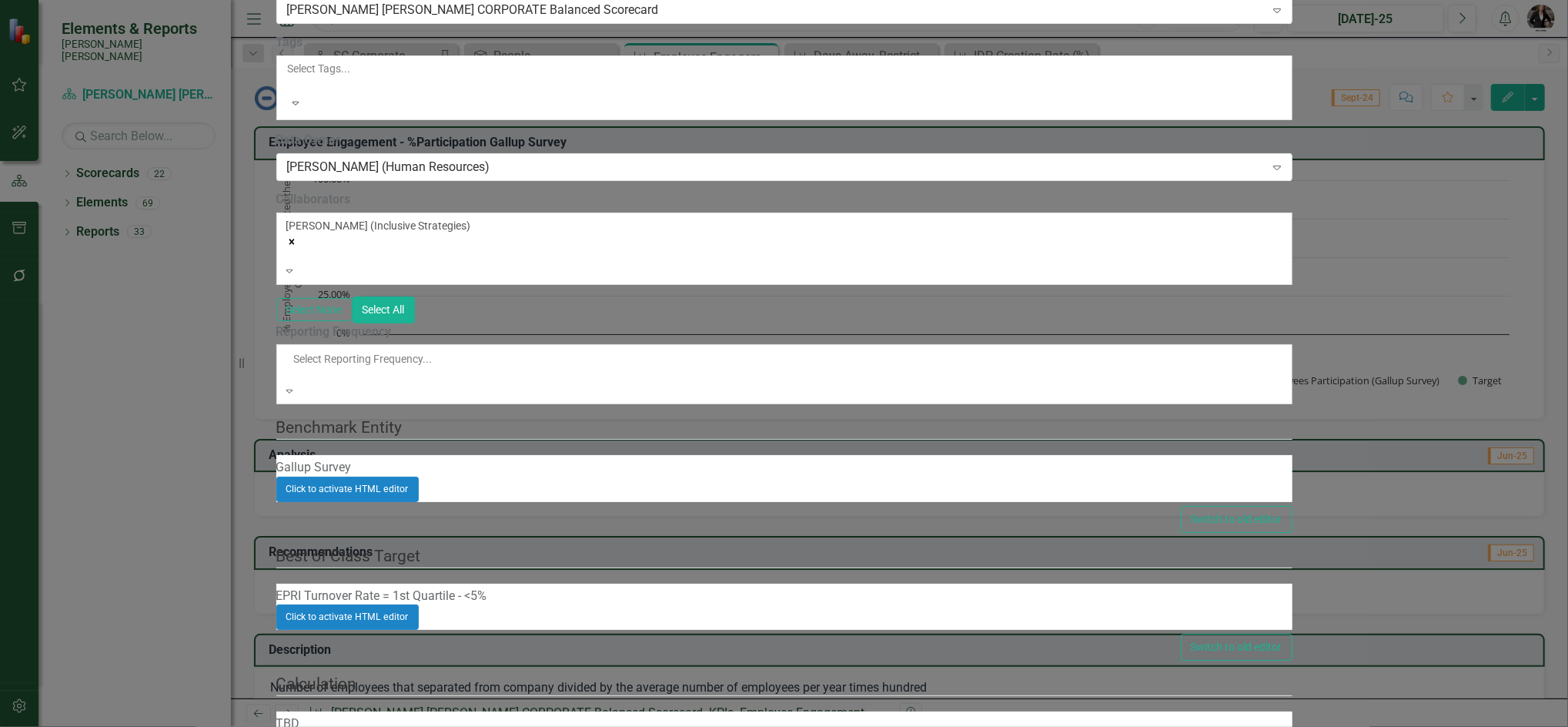
scroll to position [6, 0]
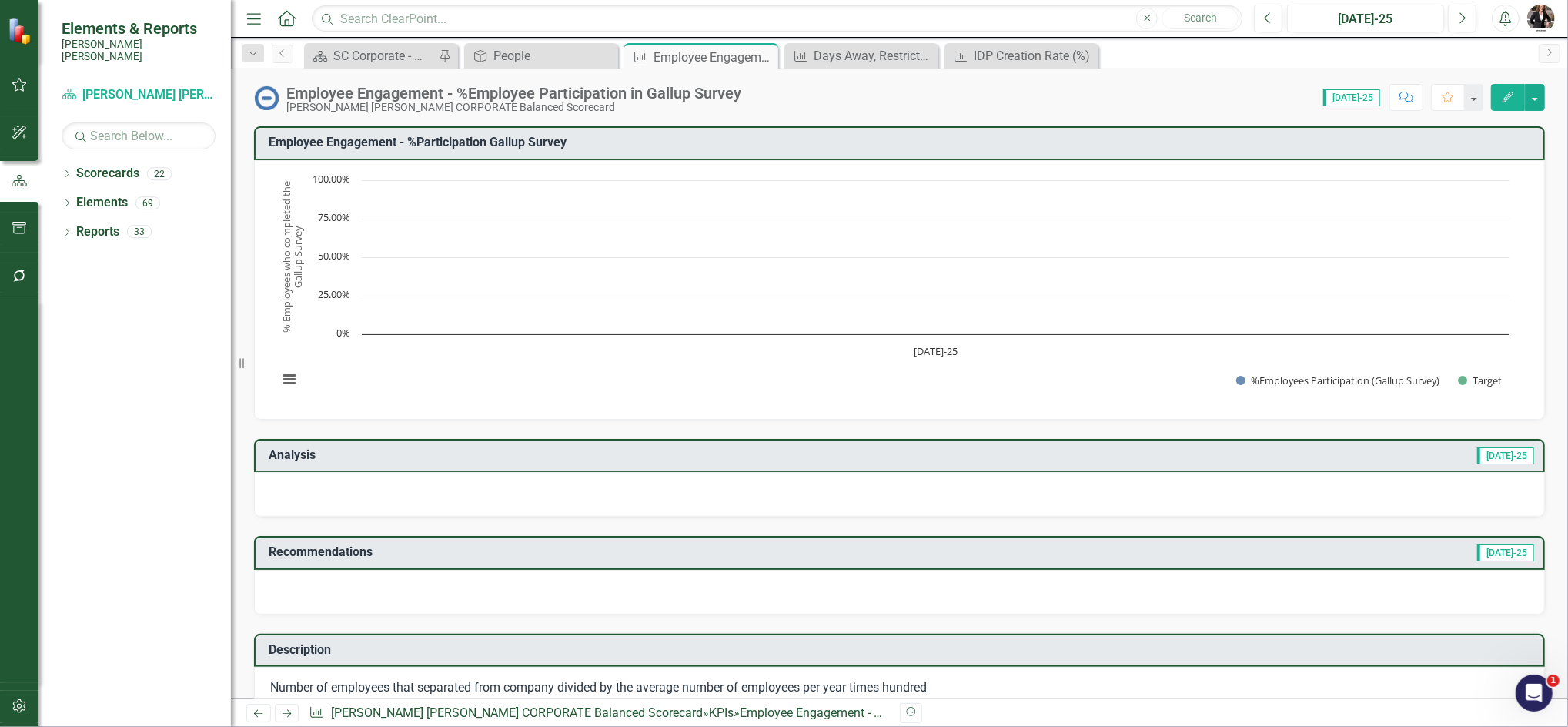
click at [764, 227] on rect "Interactive chart" at bounding box center [893, 288] width 1247 height 231
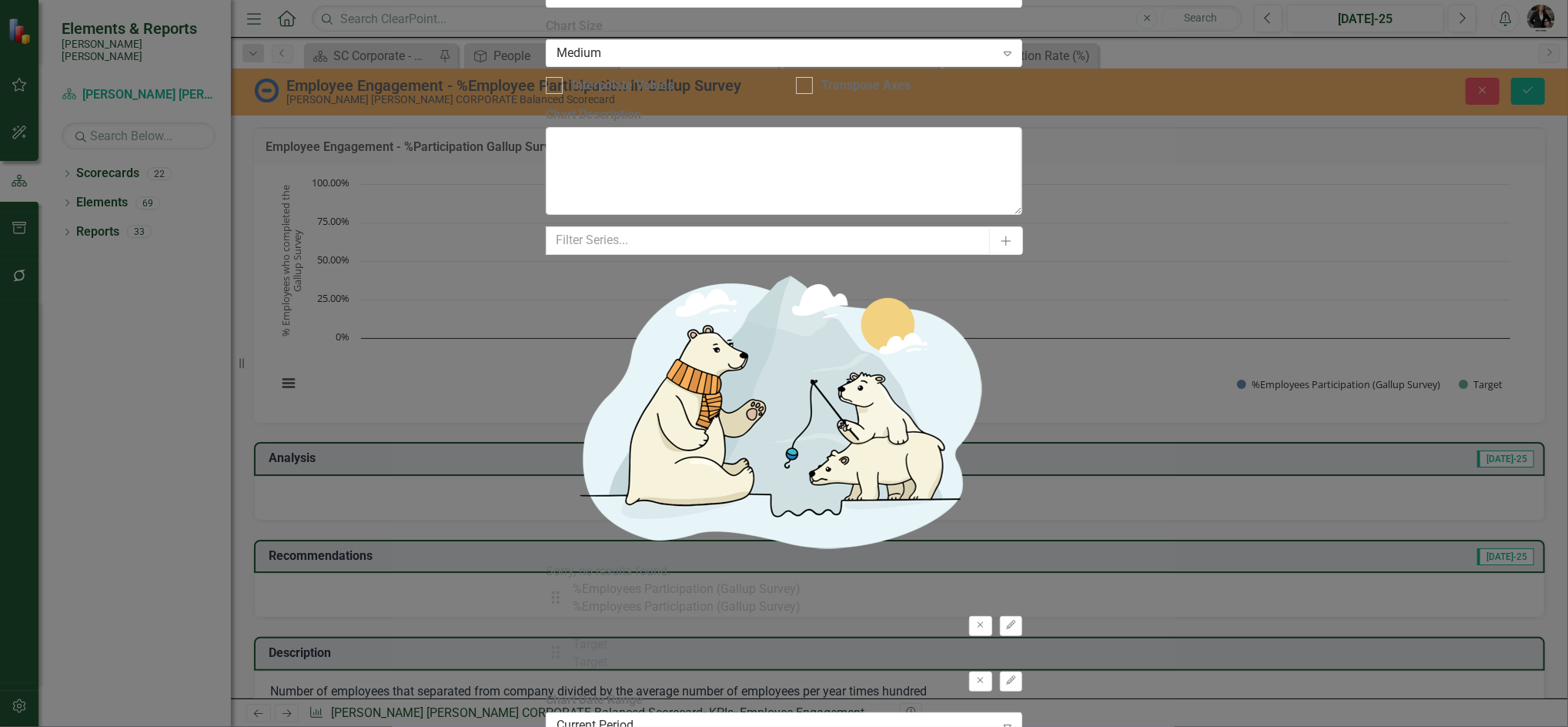
click at [659, 718] on div "Current Period" at bounding box center [775, 726] width 438 height 18
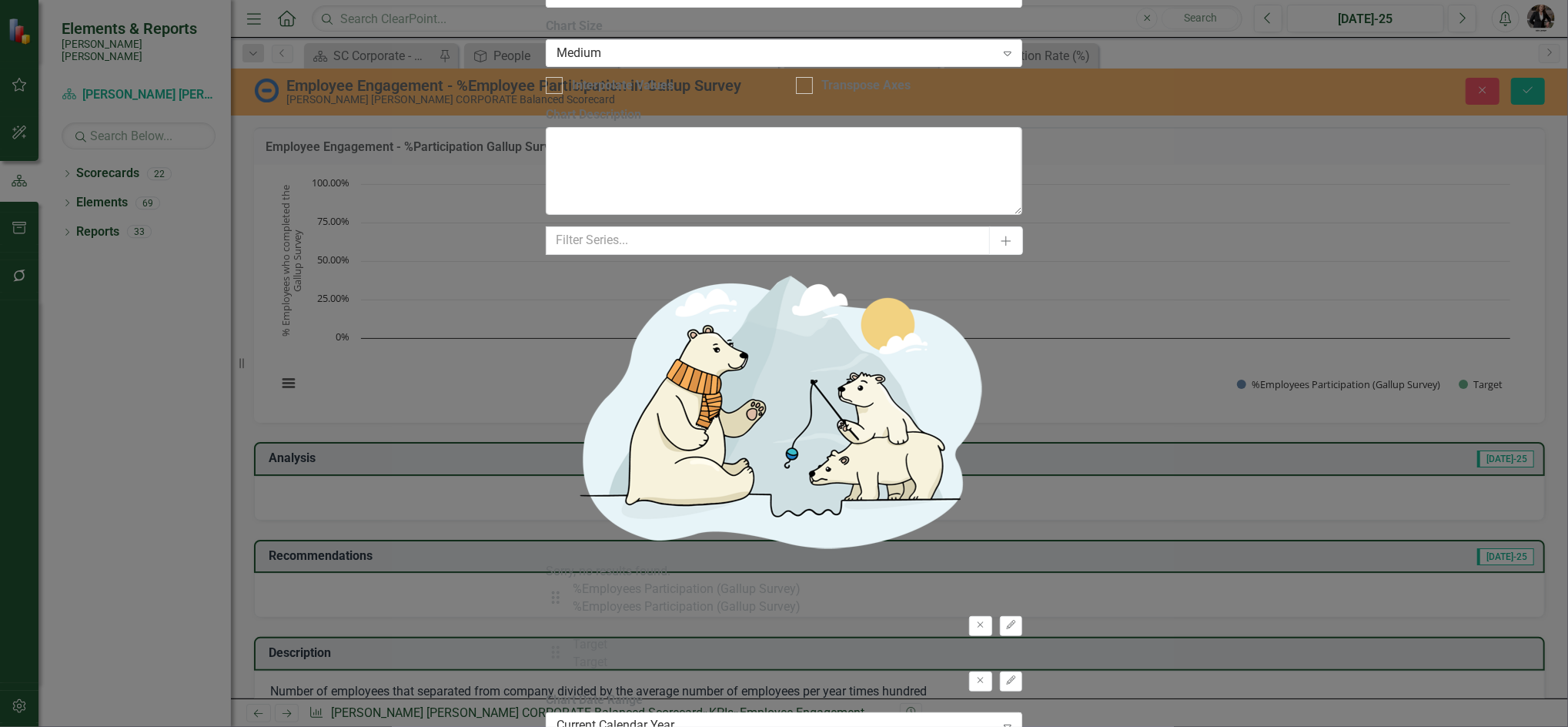
click at [679, 718] on div "Current Calendar Year" at bounding box center [775, 726] width 438 height 18
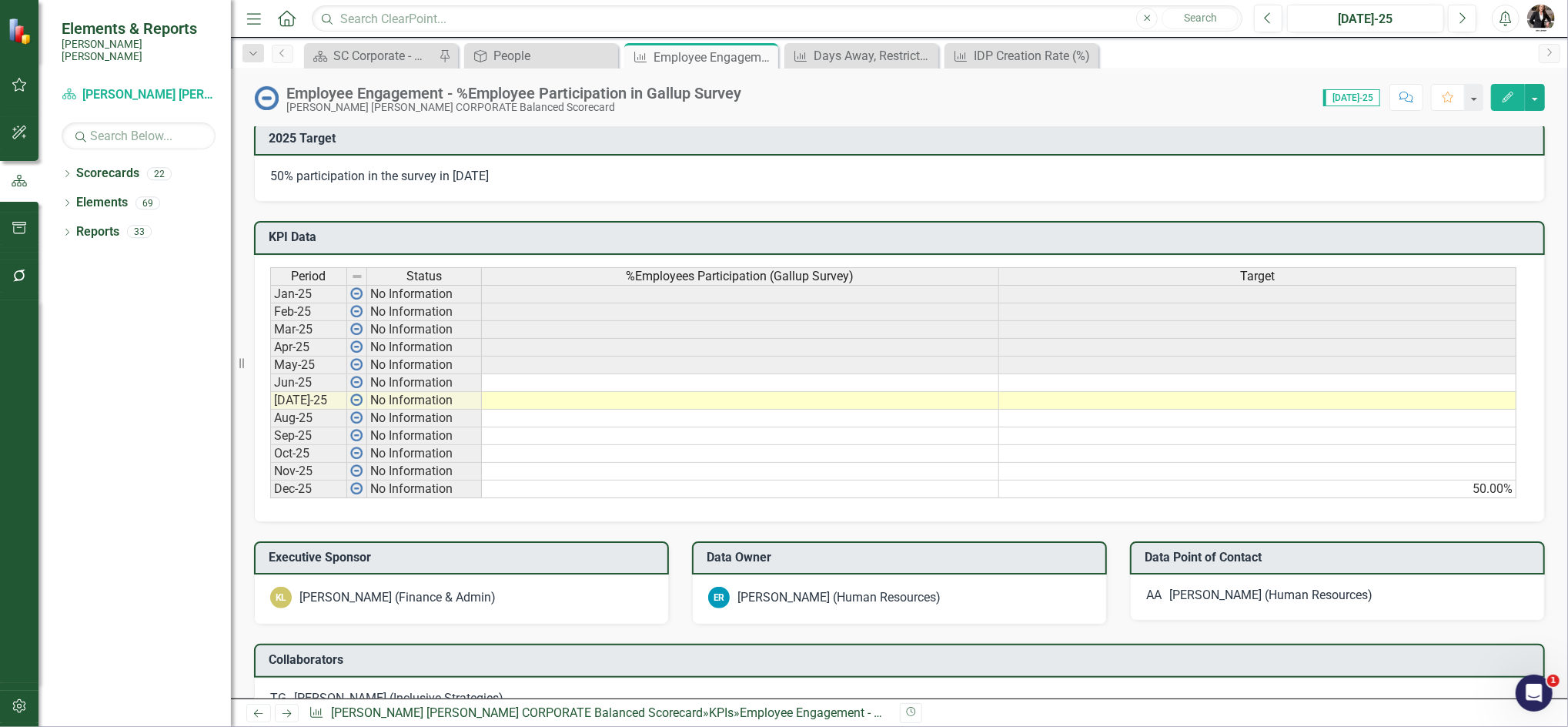
scroll to position [708, 0]
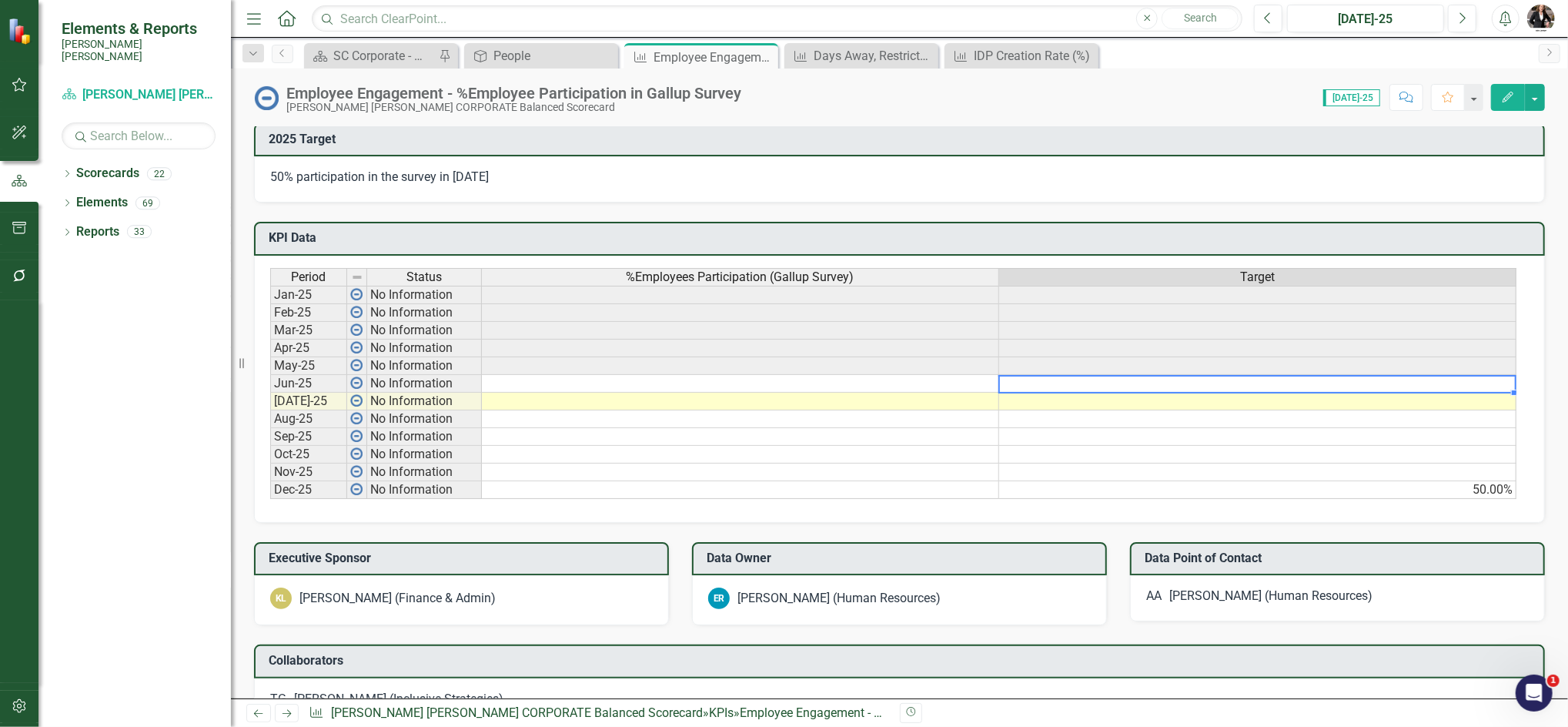
click at [1207, 379] on td at bounding box center [1257, 383] width 517 height 18
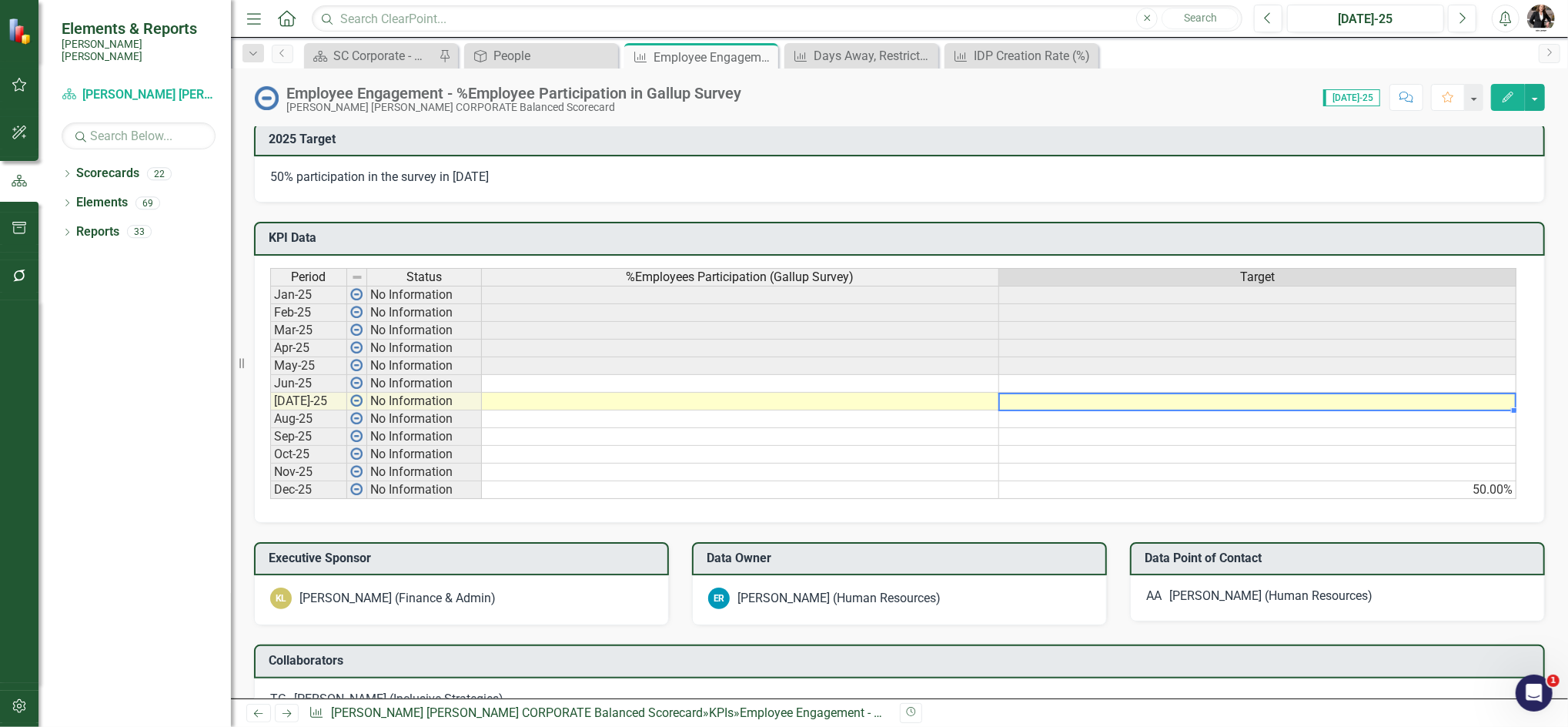
click at [1207, 393] on td at bounding box center [1257, 401] width 517 height 18
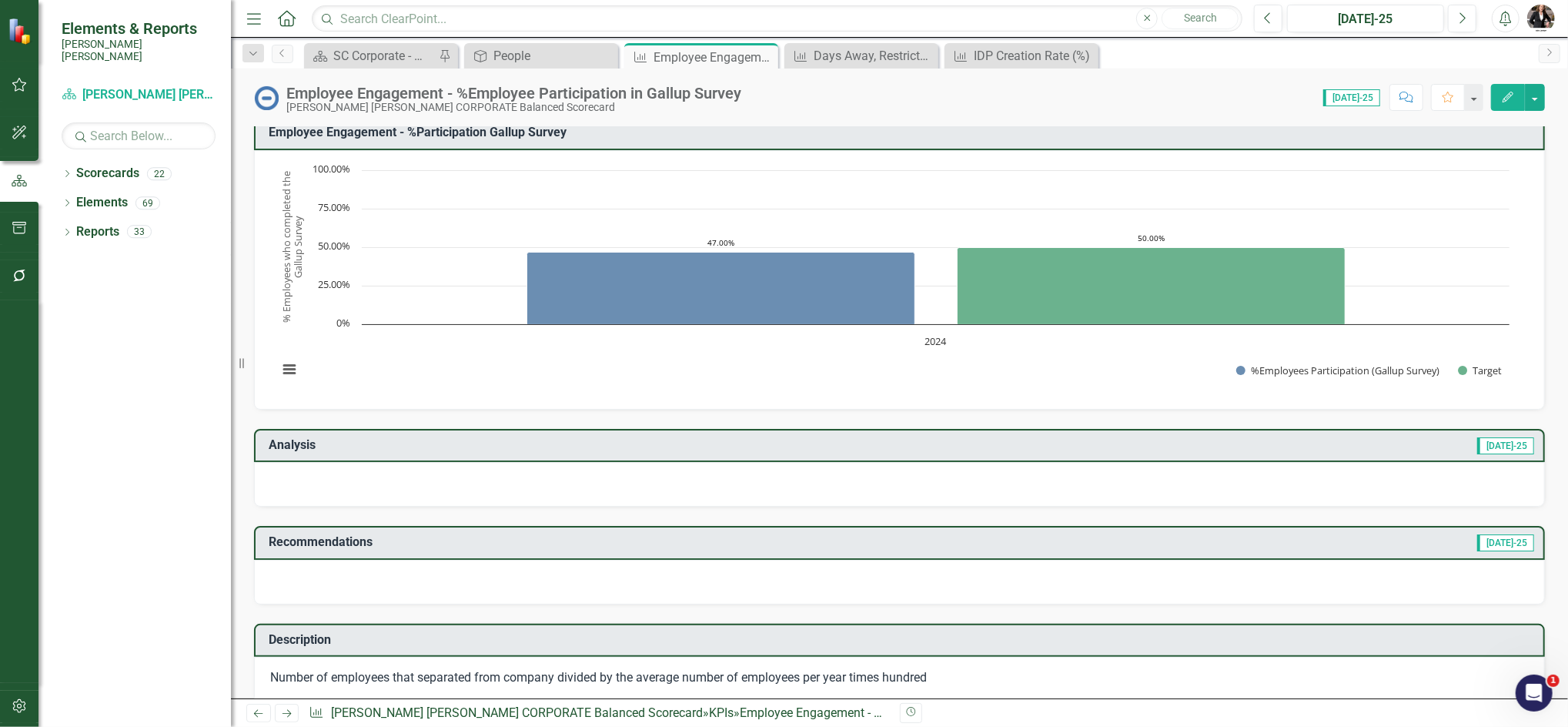
scroll to position [0, 0]
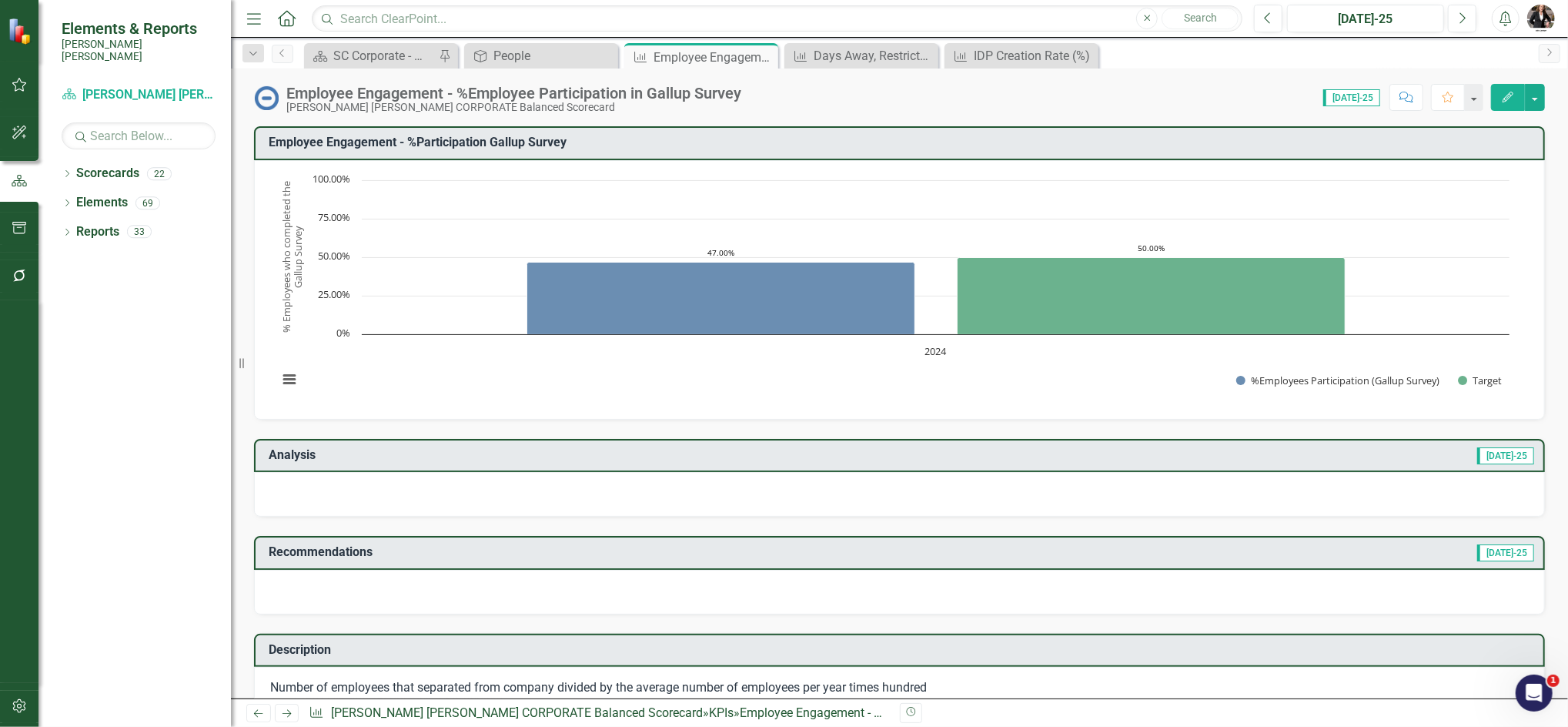
click at [1499, 105] on button "Edit" at bounding box center [1508, 97] width 33 height 27
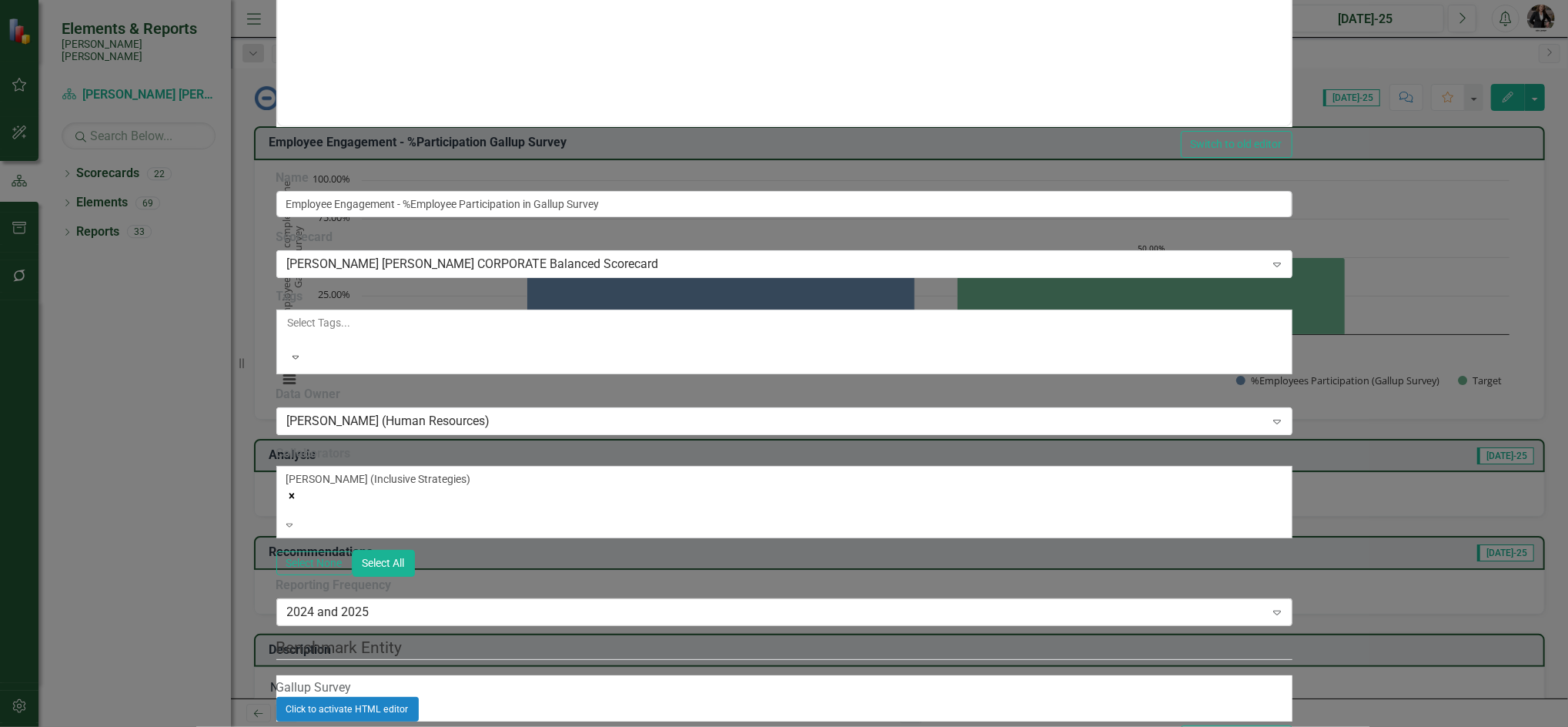
click at [610, 598] on div "2024 and 2025 Expand" at bounding box center [784, 612] width 1016 height 28
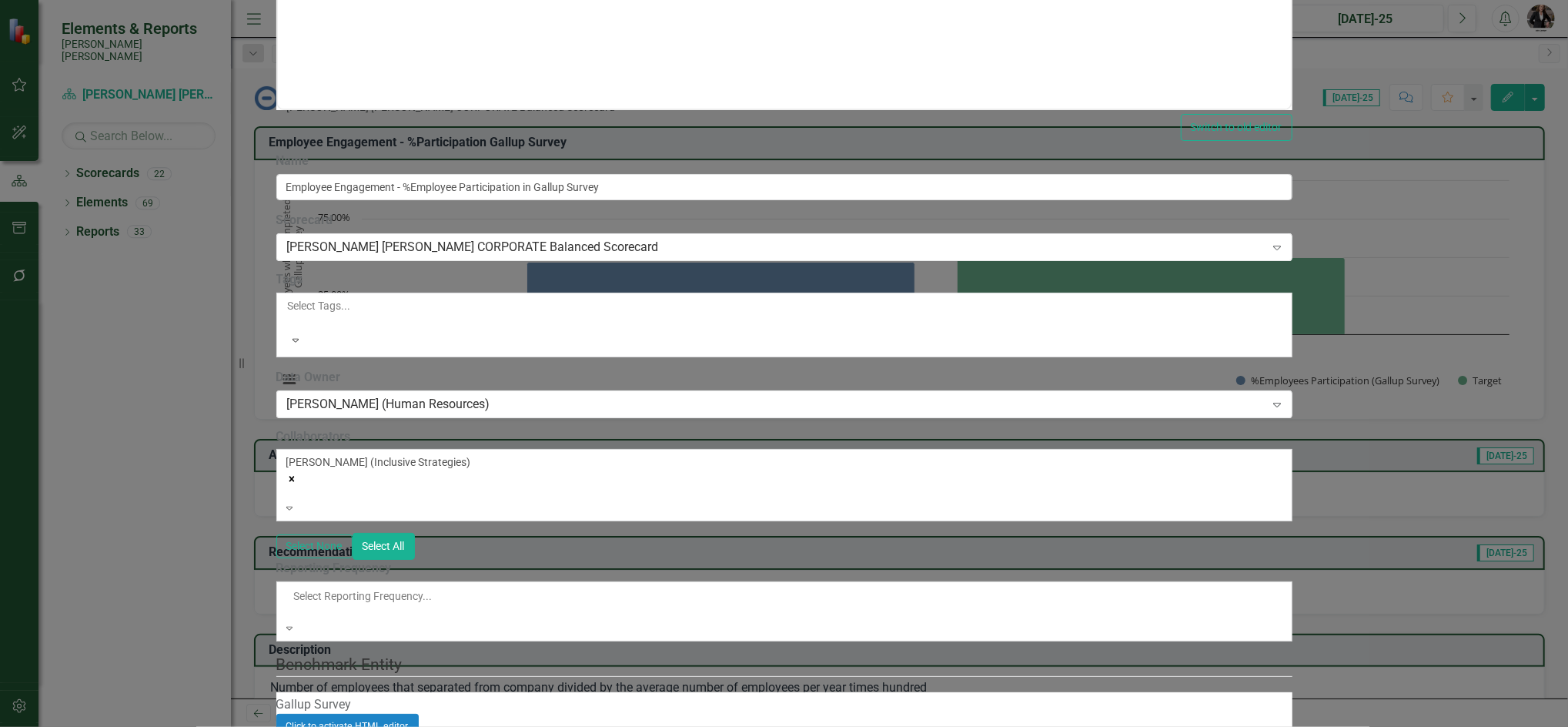
scroll to position [25, 0]
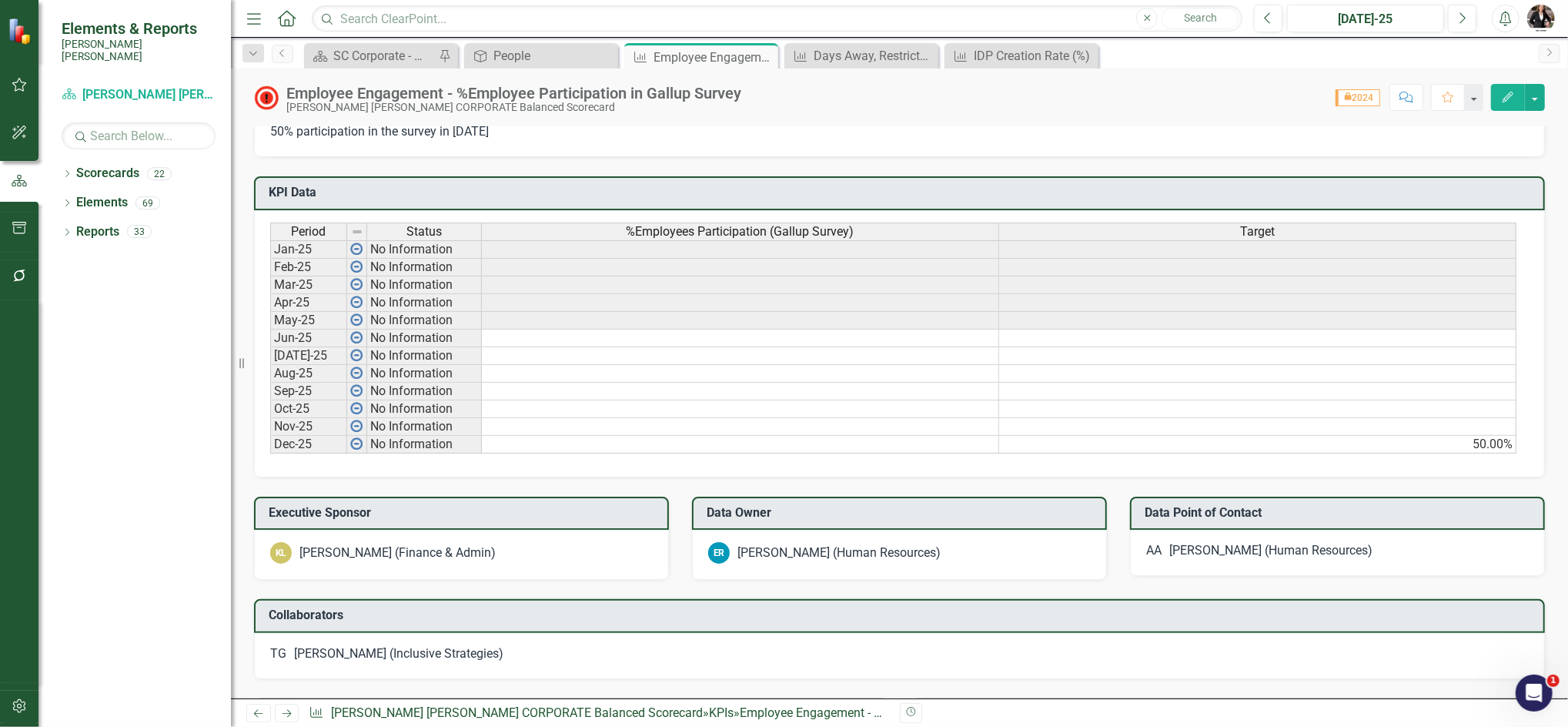
scroll to position [754, 0]
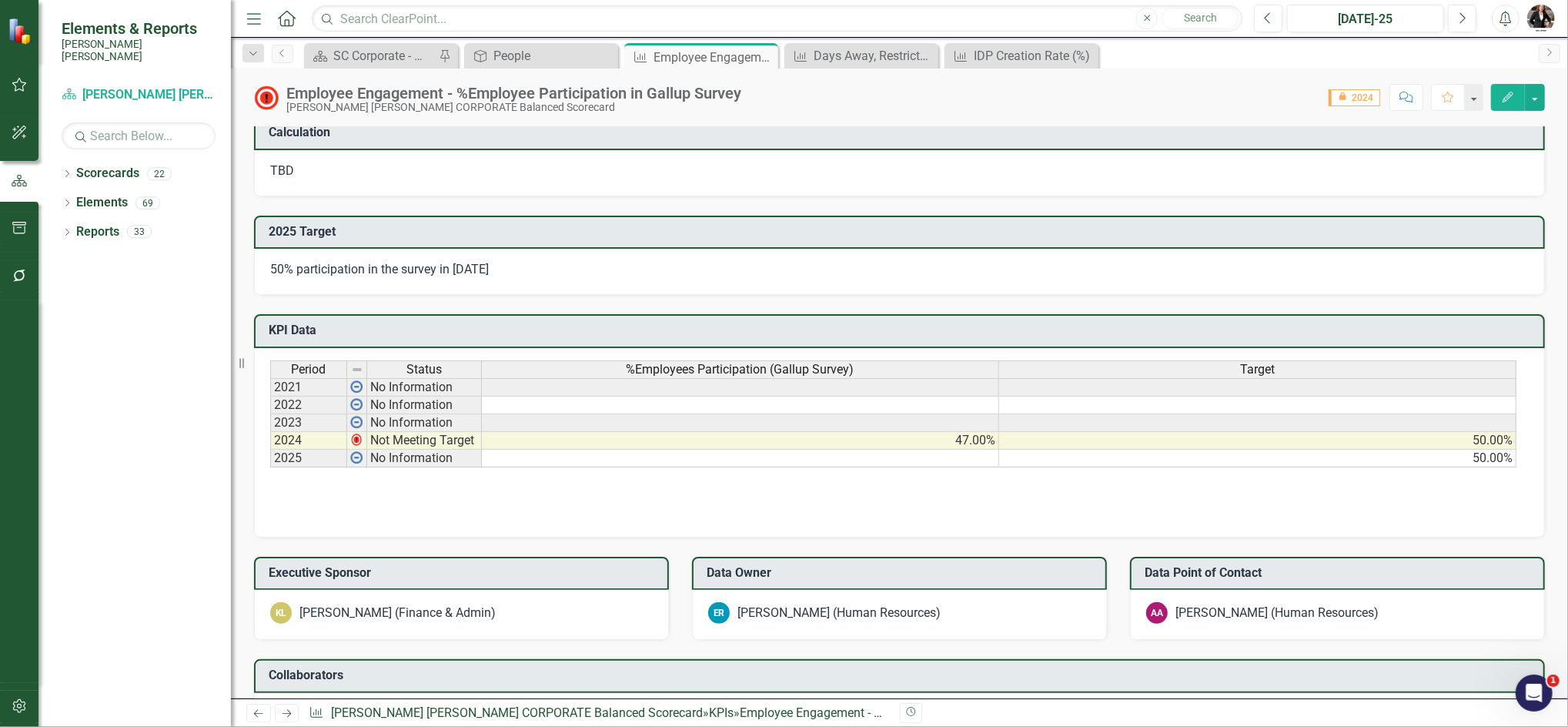
scroll to position [614, 0]
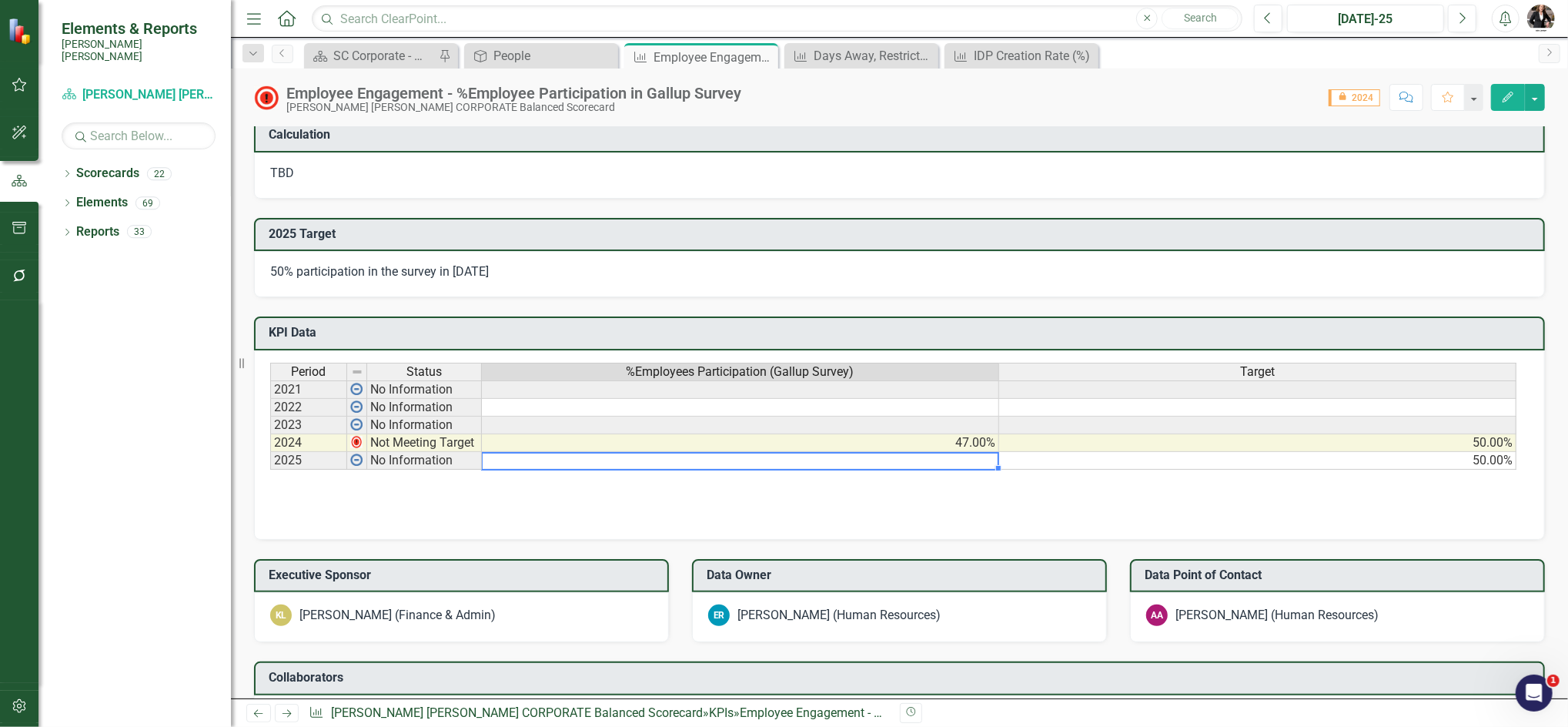
click at [911, 452] on td at bounding box center [740, 461] width 517 height 18
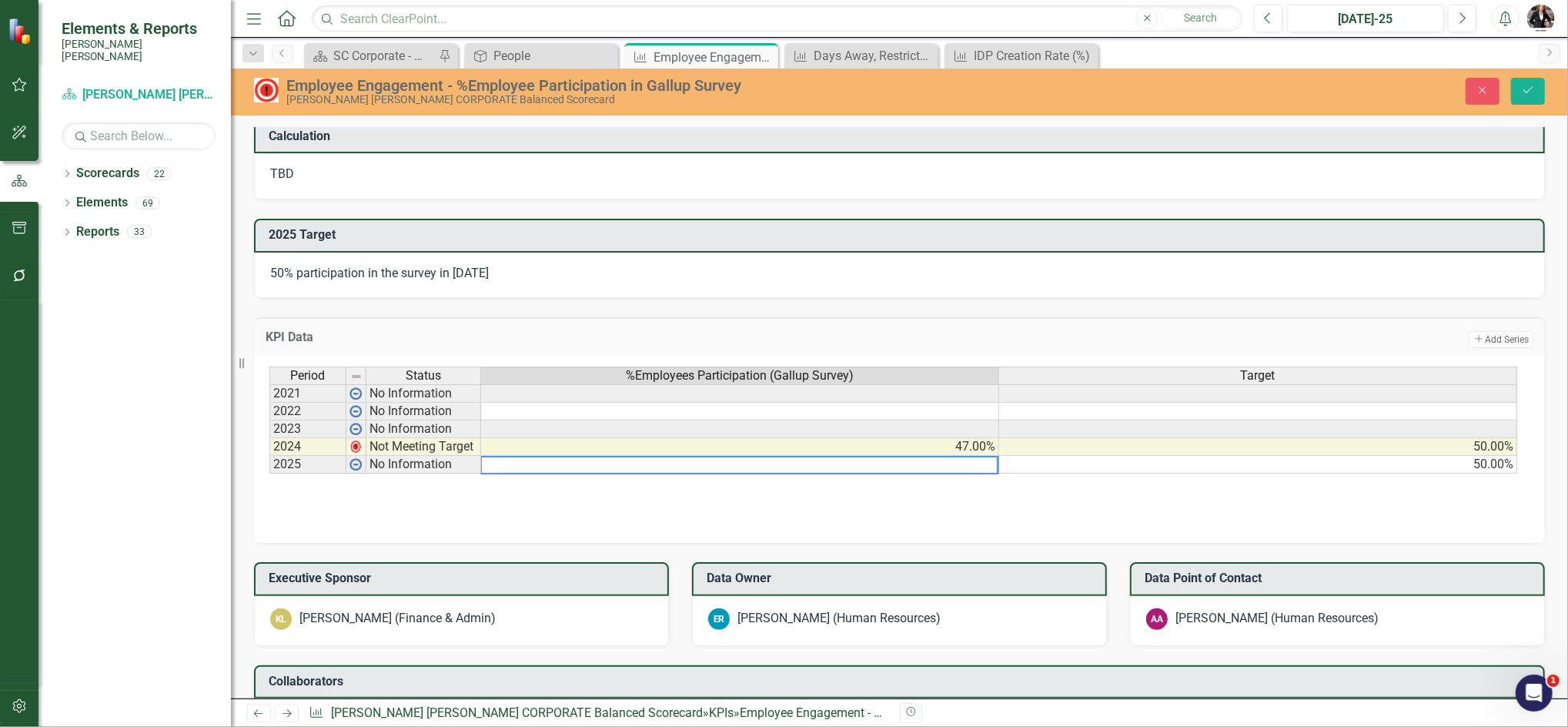
click at [911, 456] on textarea at bounding box center [739, 465] width 518 height 19
type textarea "50"
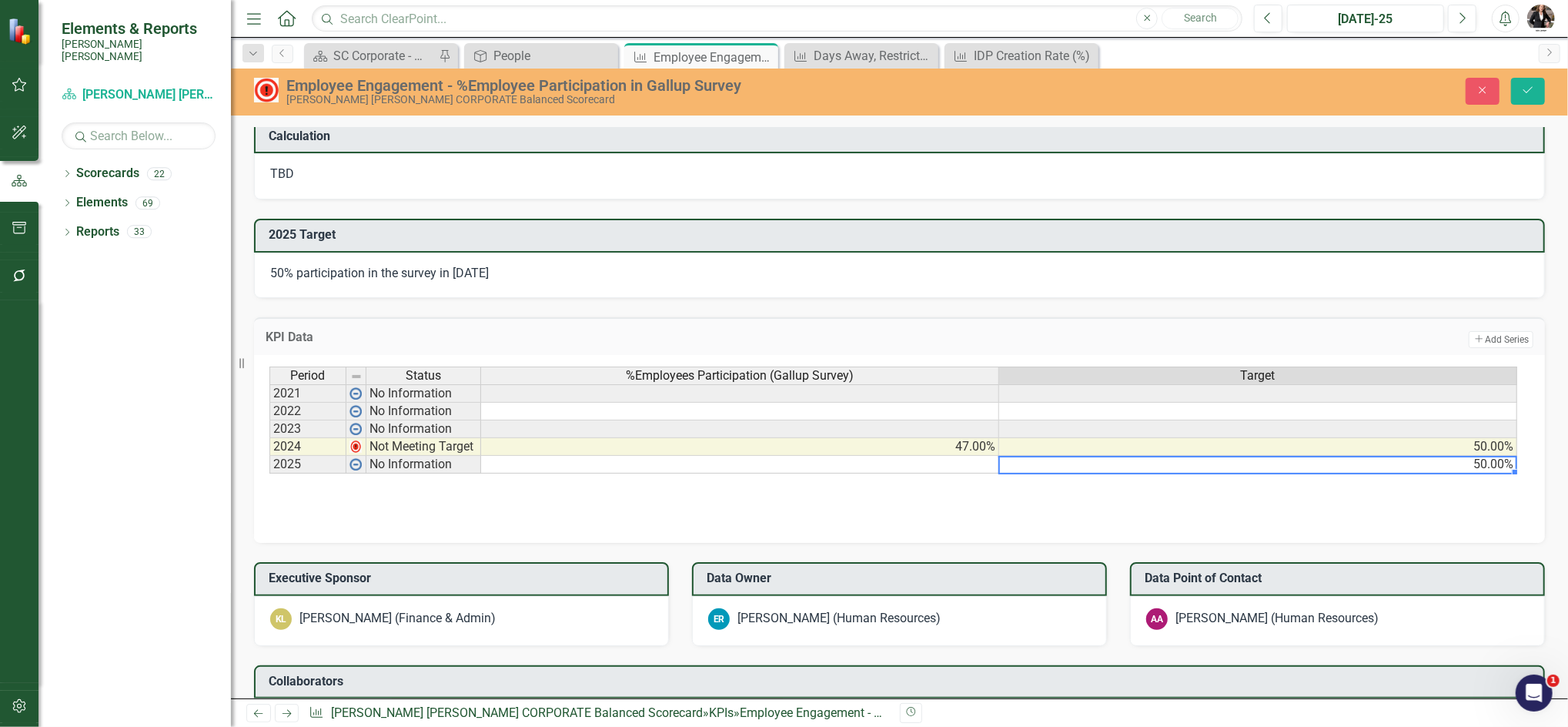
click at [1013, 456] on td "50.00%" at bounding box center [1258, 464] width 518 height 18
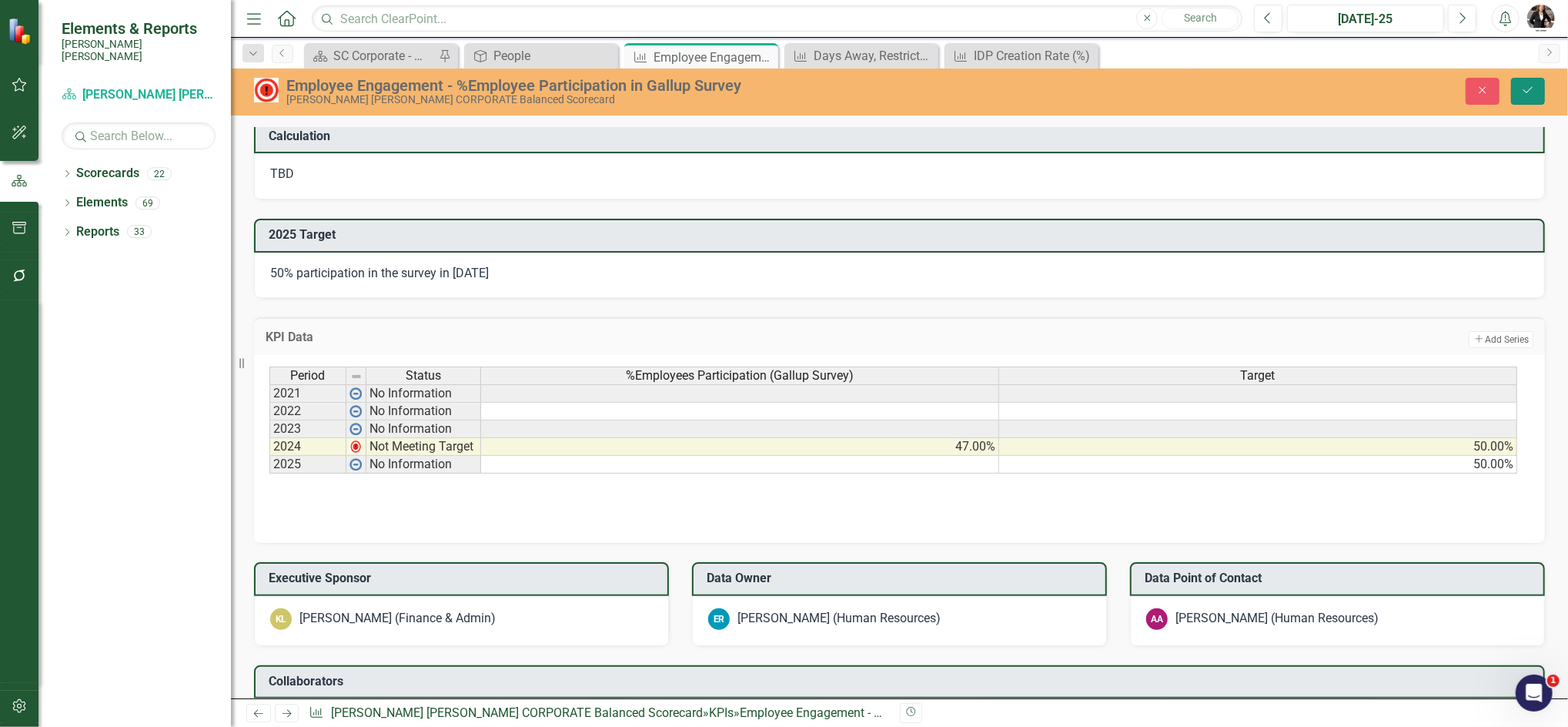
click at [1527, 87] on icon "Save" at bounding box center [1527, 90] width 14 height 11
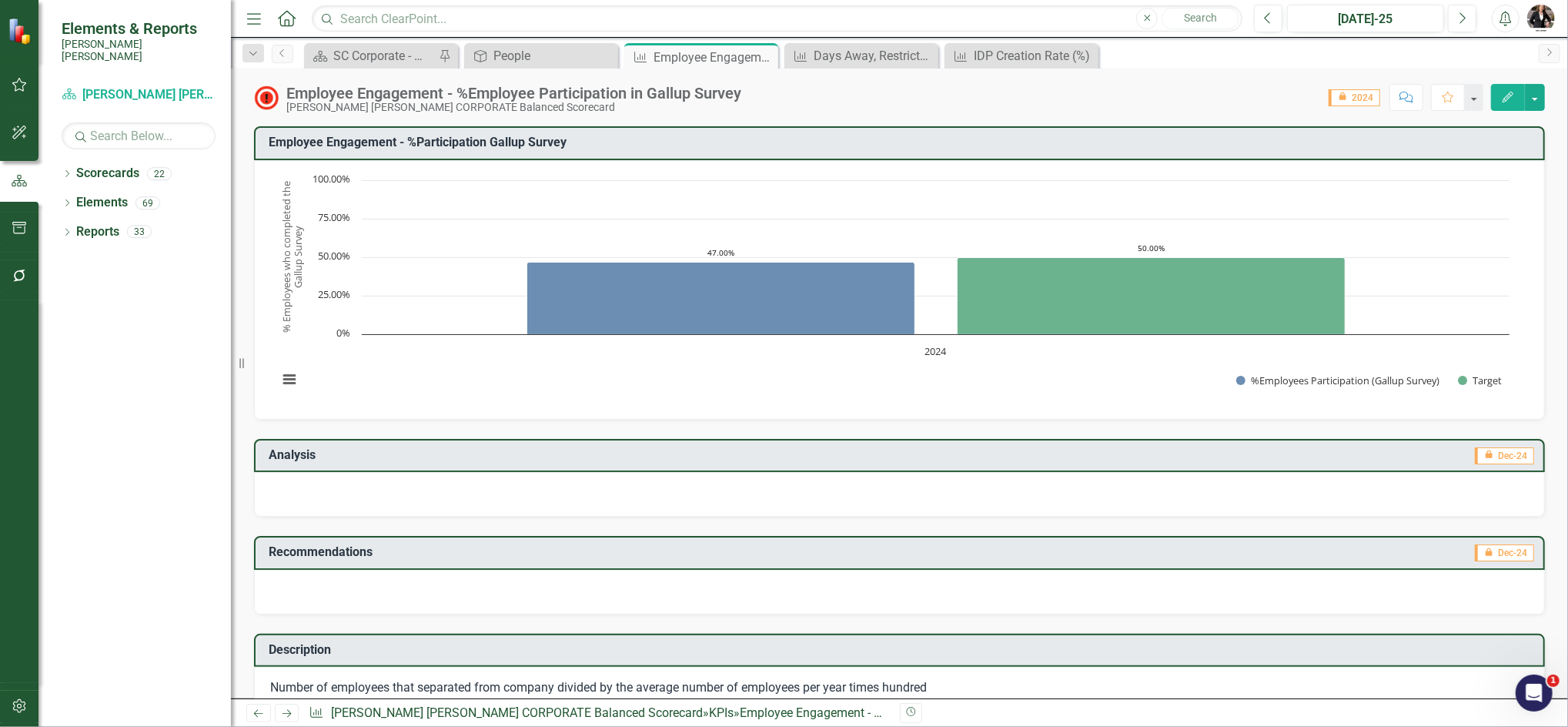
click at [1039, 187] on rect "Interactive chart" at bounding box center [893, 288] width 1247 height 231
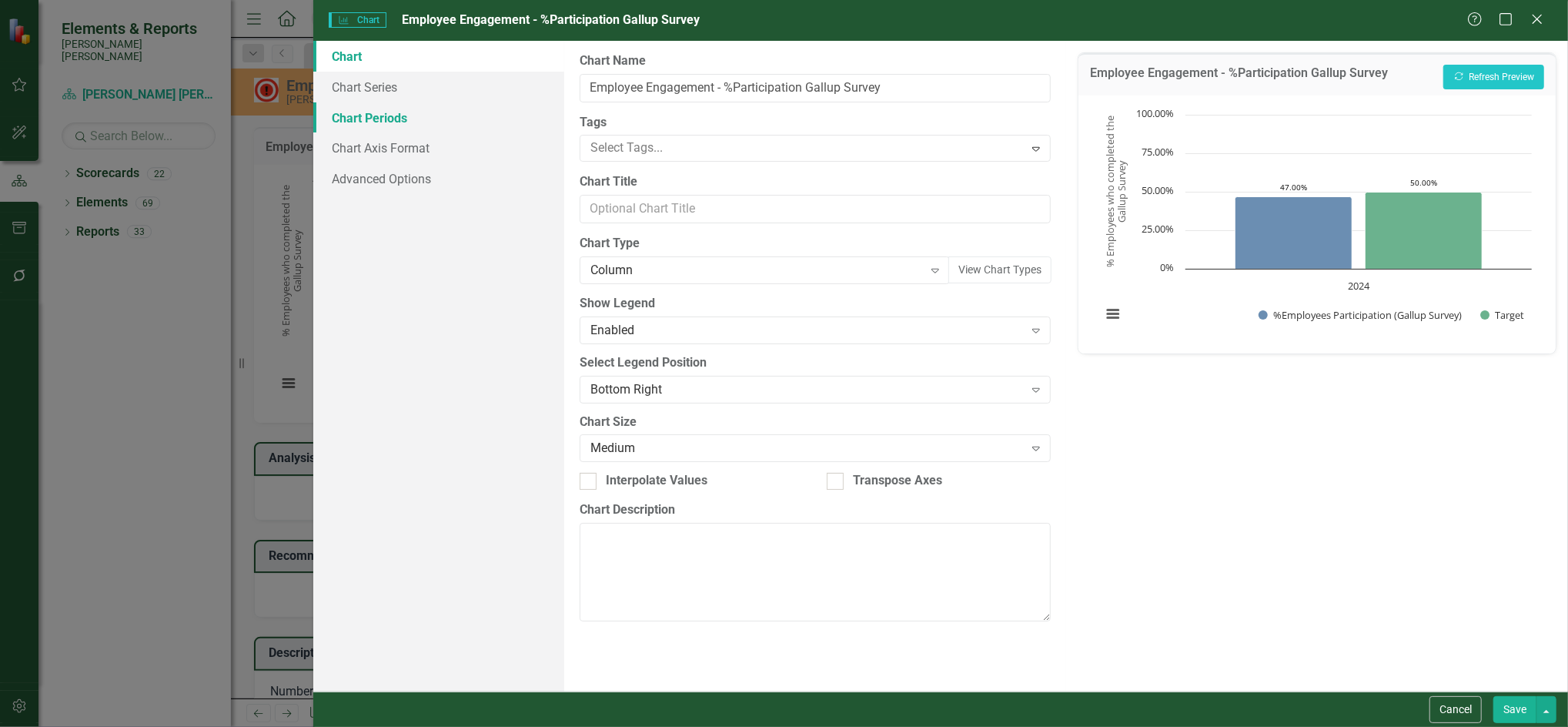
click at [384, 124] on link "Chart Periods" at bounding box center [438, 117] width 251 height 31
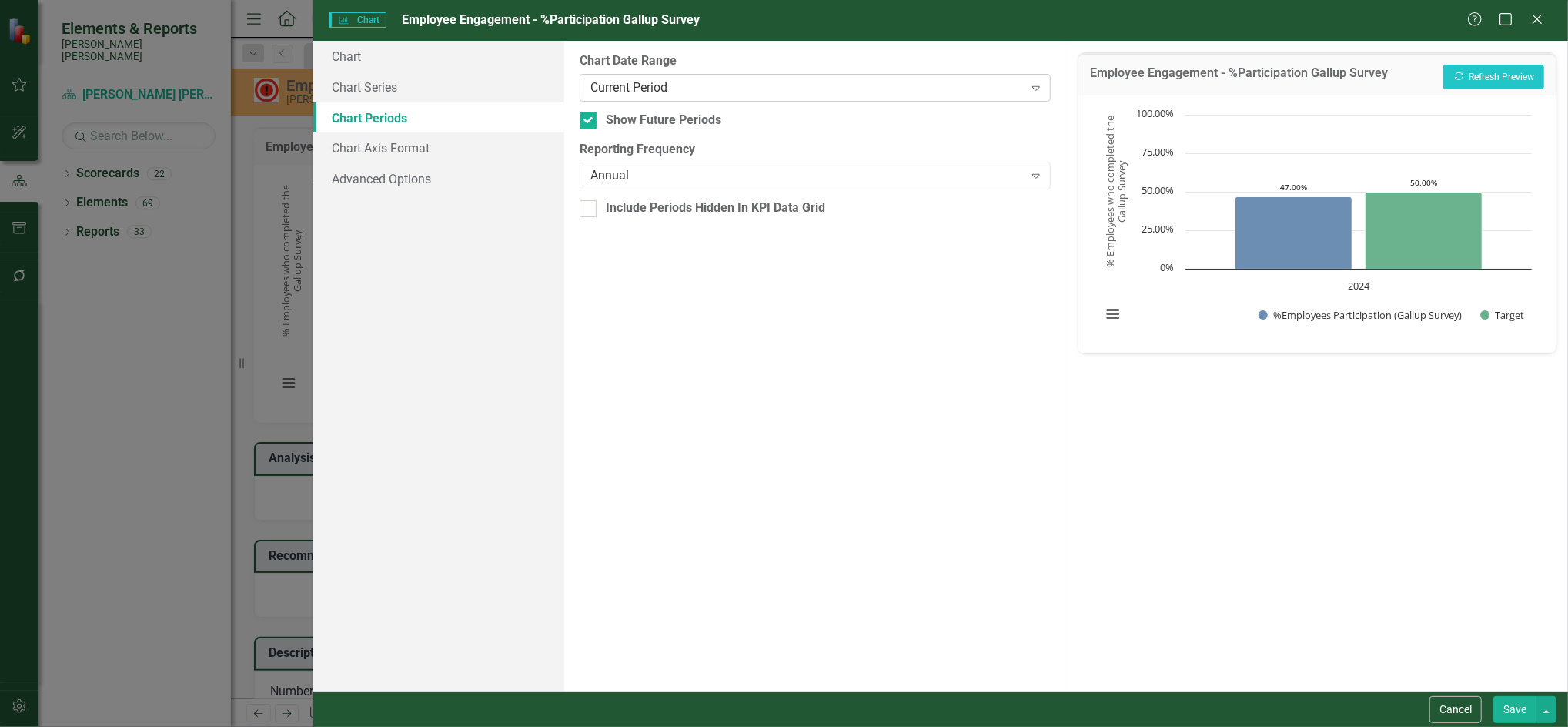
click at [706, 92] on div "Current Period" at bounding box center [807, 87] width 433 height 18
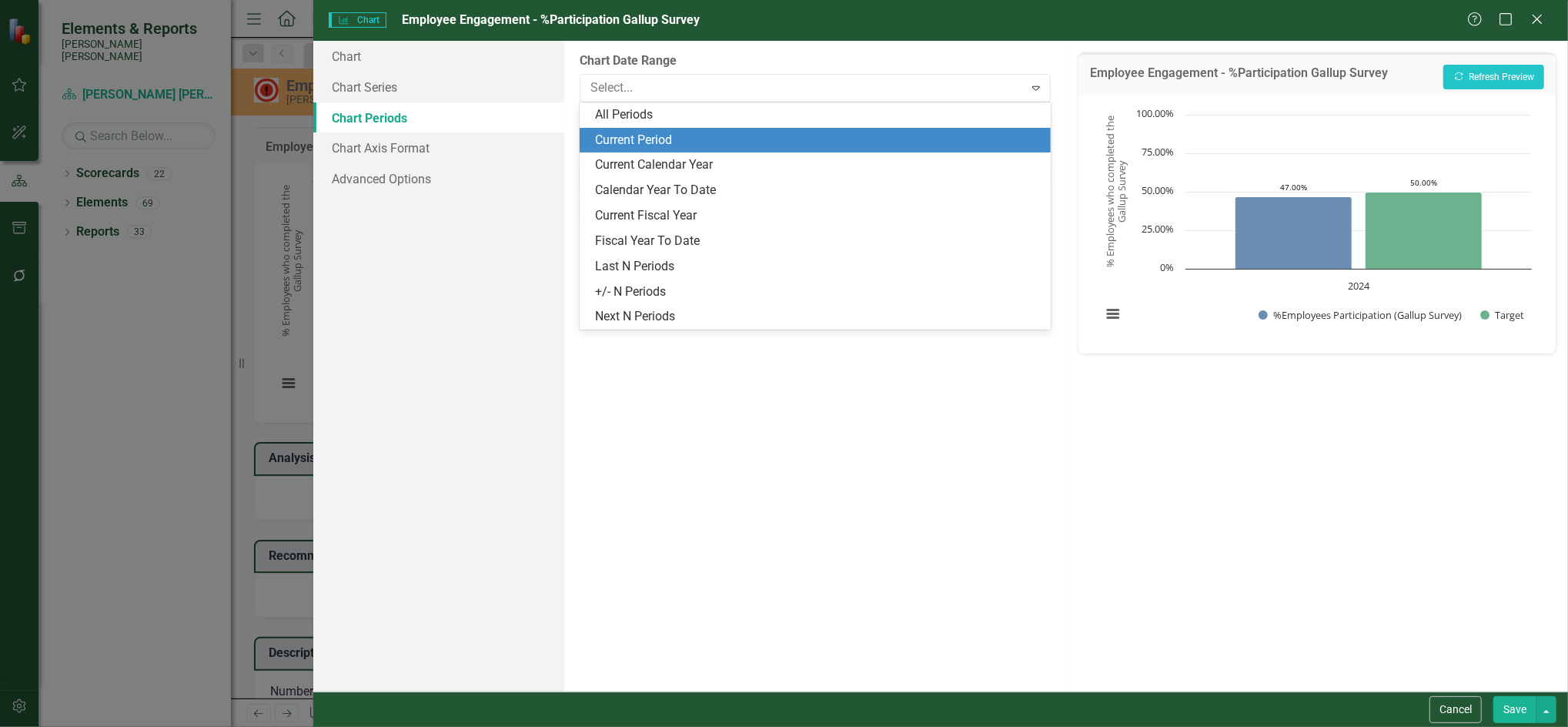
click at [705, 138] on div "Current Period" at bounding box center [818, 140] width 447 height 18
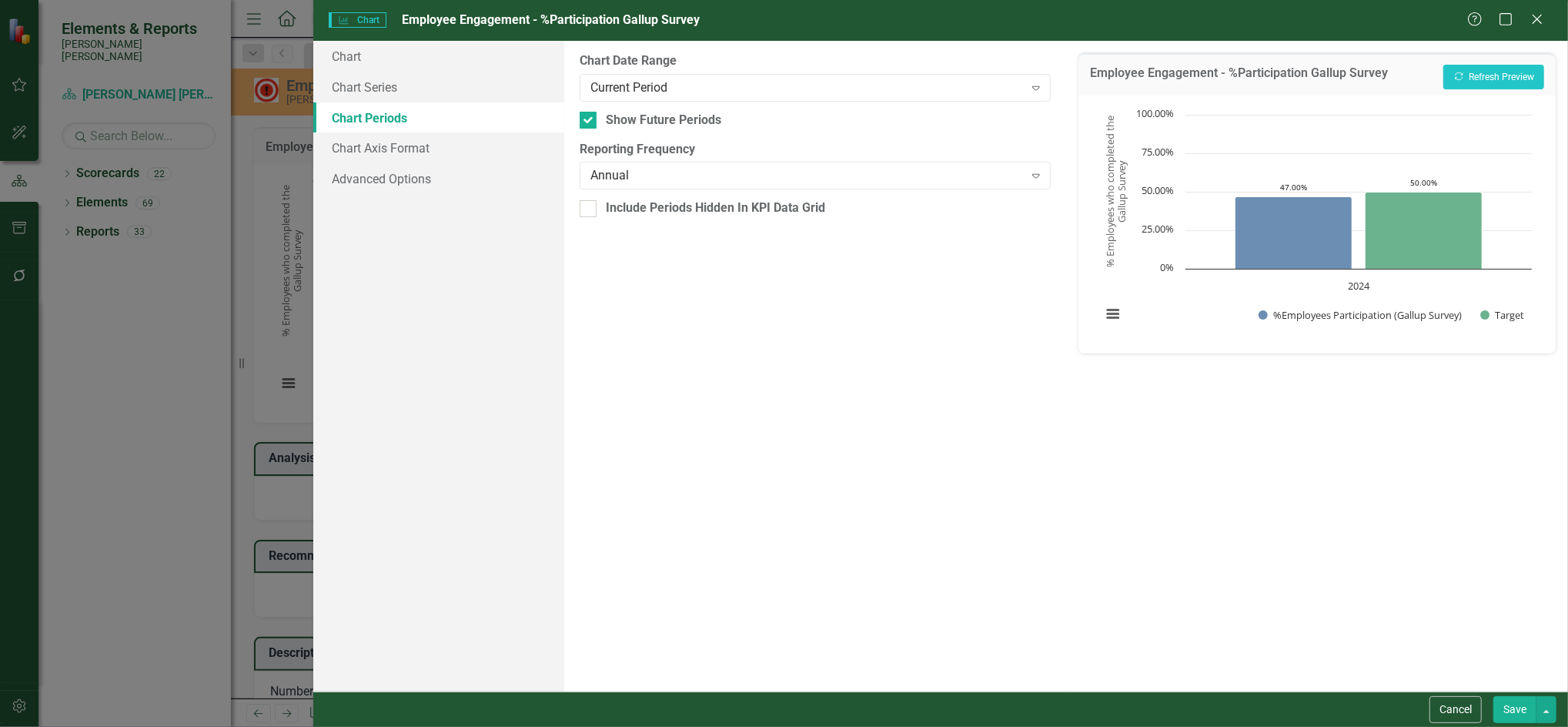
click at [1515, 700] on button "Save" at bounding box center [1514, 708] width 43 height 27
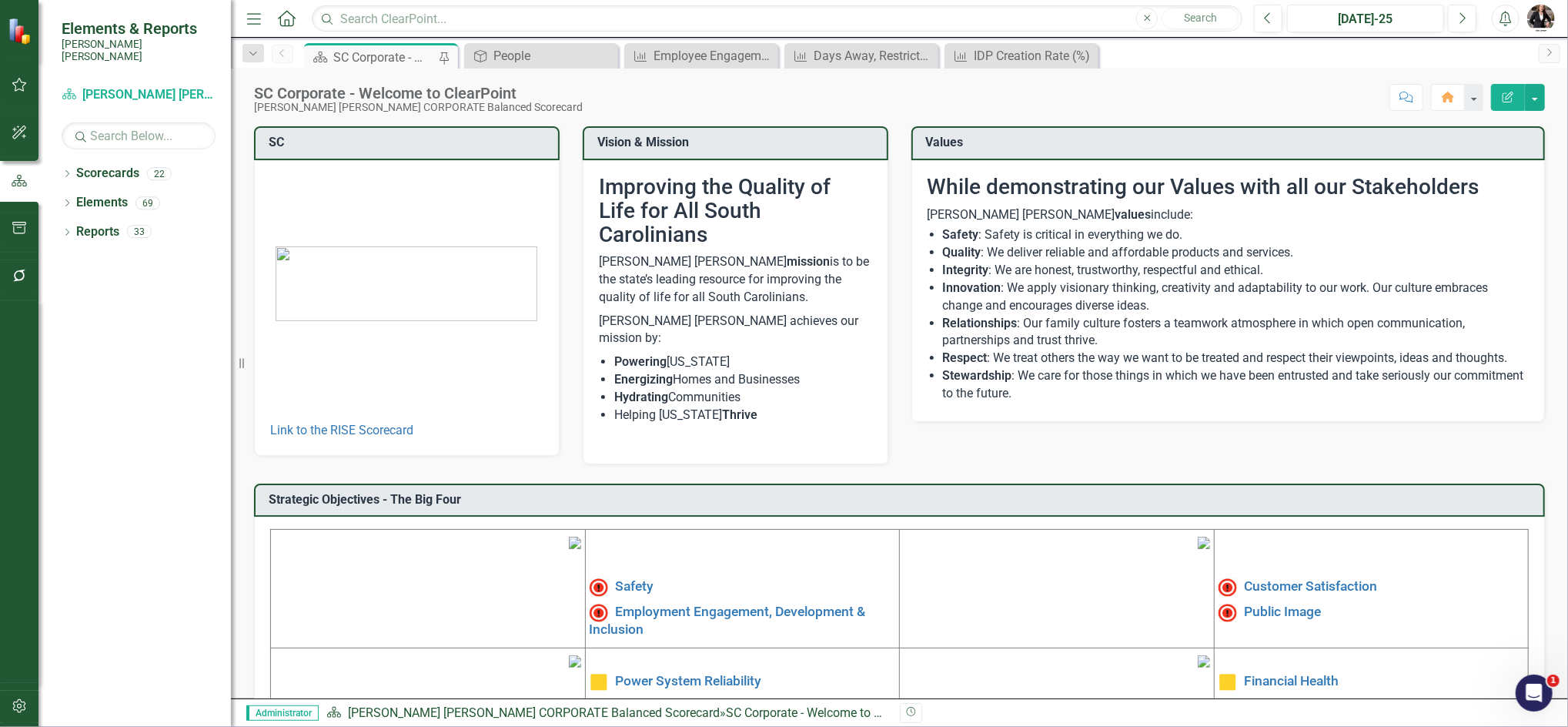
click at [569, 549] on img at bounding box center [575, 542] width 12 height 12
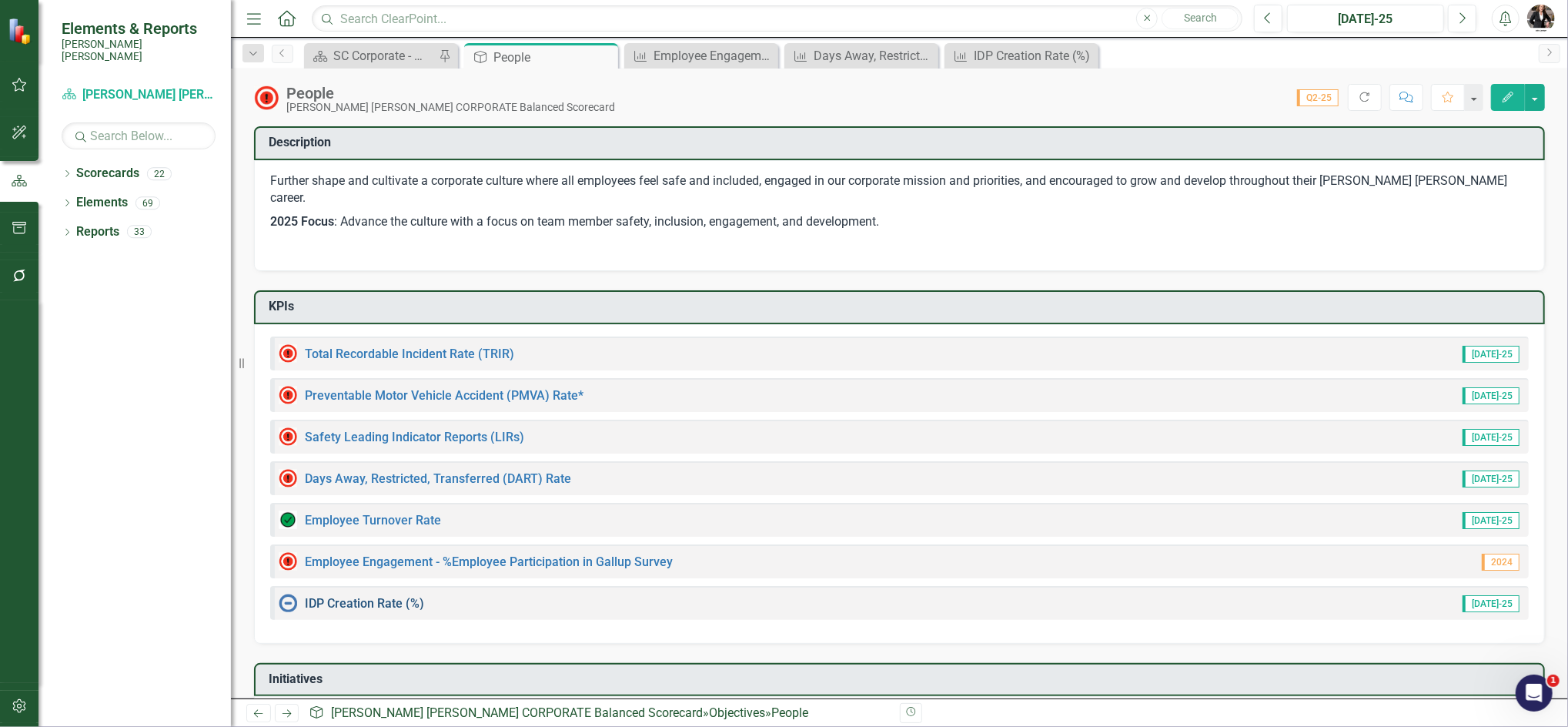
scroll to position [304, 0]
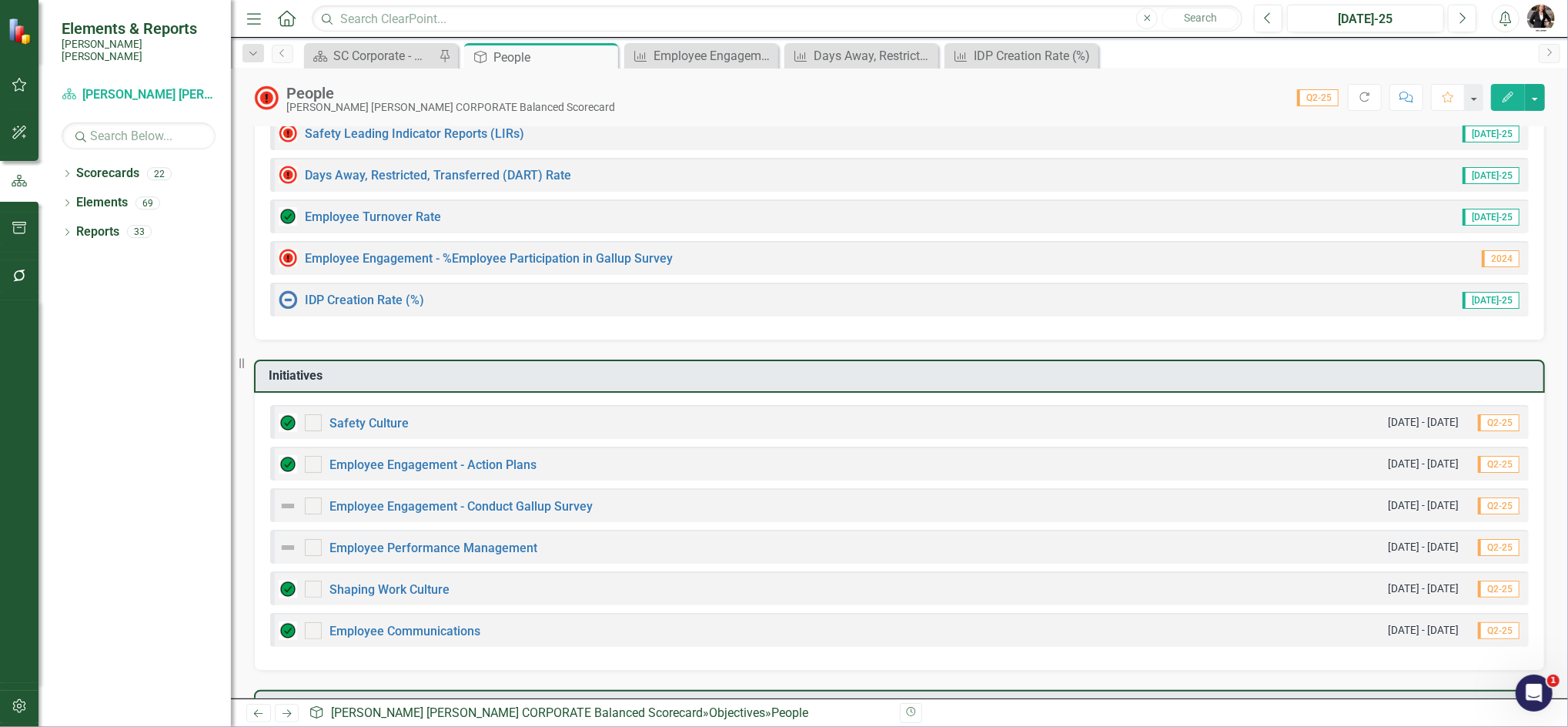
click at [86, 560] on div "Dropdown Scorecards 22 Dropdown Santee Cooper CORPORATE Balanced Scorecard Oper…" at bounding box center [134, 443] width 192 height 565
click at [497, 540] on link "Employee Performance Management" at bounding box center [434, 548] width 208 height 15
